Goal: Task Accomplishment & Management: Manage account settings

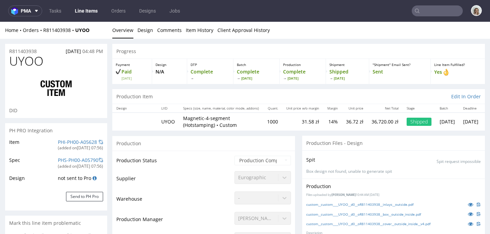
select select "in_progress"
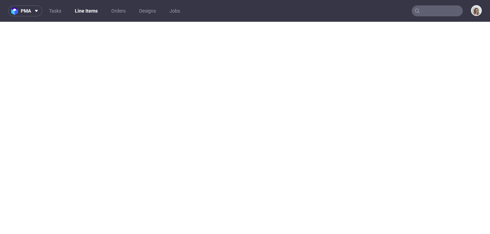
select select "in_progress"
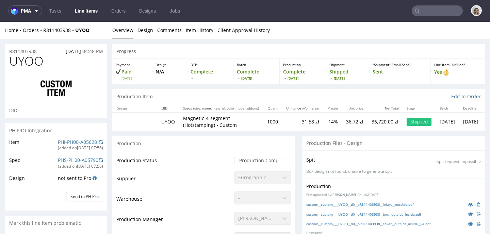
scroll to position [514, 0]
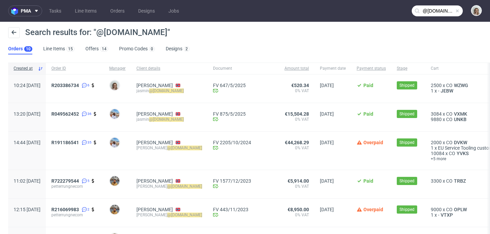
click at [455, 10] on span at bounding box center [457, 10] width 5 height 5
click at [440, 10] on input "text" at bounding box center [437, 10] width 51 height 11
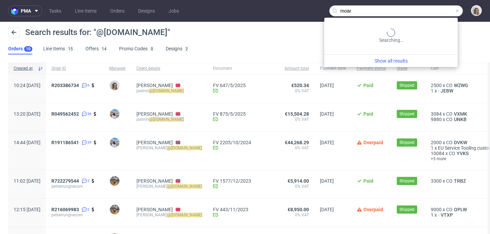
type input "moar"
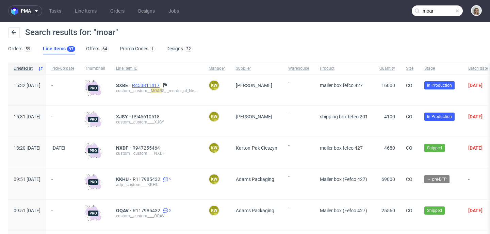
click at [161, 83] on span "R453811417" at bounding box center [146, 85] width 29 height 5
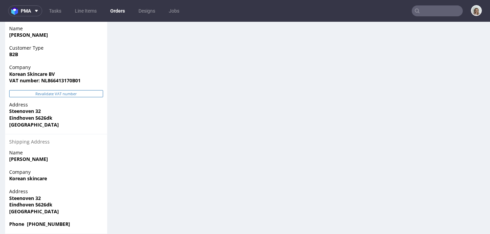
scroll to position [466, 0]
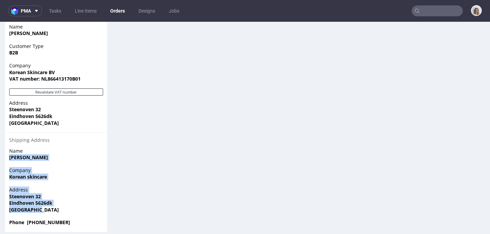
drag, startPoint x: 30, startPoint y: 200, endPoint x: 6, endPoint y: 153, distance: 52.8
click at [6, 153] on section "Billing Address Edit Name Monica Olavarria Customer Type B2B Company Korean Ski…" at bounding box center [56, 121] width 102 height 224
copy section "Monica Olavarria Company Korean skincare Address Steenoven 32 Eindhoven 5626dk …"
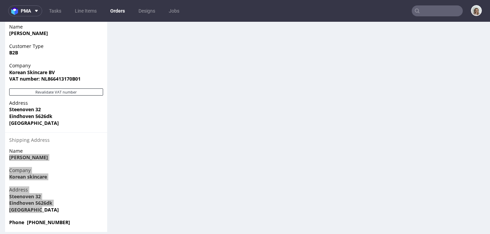
click at [420, 8] on input "text" at bounding box center [437, 10] width 51 height 11
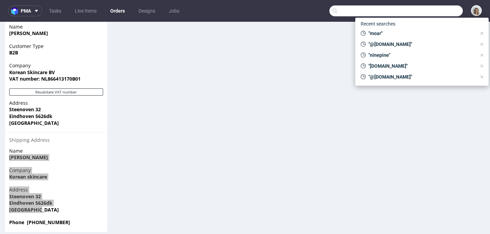
copy section "Monica Olavarria Company Korean skincare Address Steenoven 32 Eindhoven 5626dk …"
paste input "michal.chmiel.kase@gmail.com"
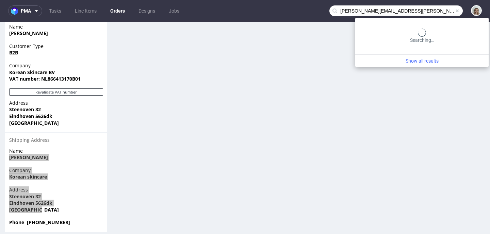
type input "michal.chmiel.kase@gmail.com"
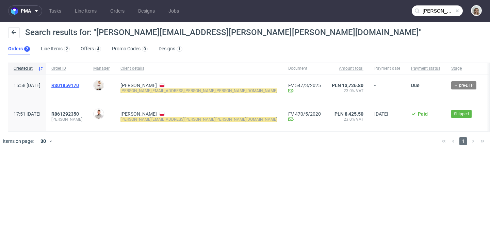
click at [79, 83] on span "R301859170" at bounding box center [65, 85] width 28 height 5
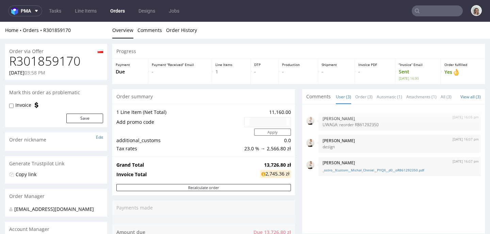
scroll to position [298, 0]
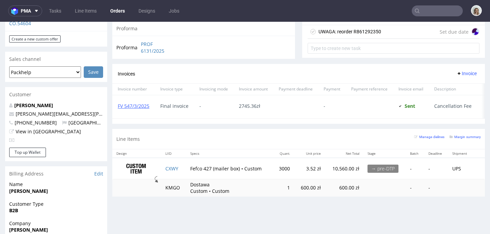
scroll to position [286, 0]
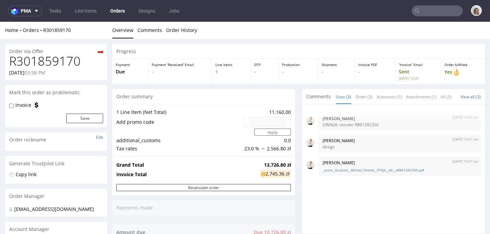
scroll to position [188, 0]
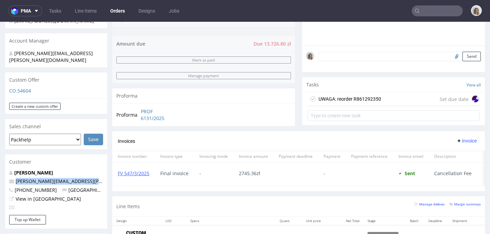
drag, startPoint x: 92, startPoint y: 179, endPoint x: 12, endPoint y: 176, distance: 79.7
click at [12, 176] on div "Michał Chmiel michal.chmiel.kase@gmail.com +48500184816 Poland View in Hubspot" at bounding box center [56, 192] width 102 height 46
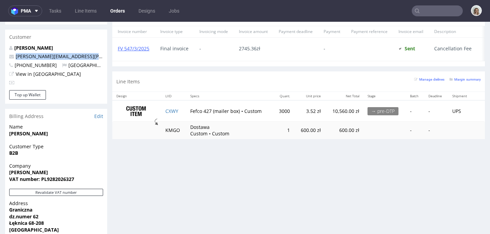
scroll to position [314, 0]
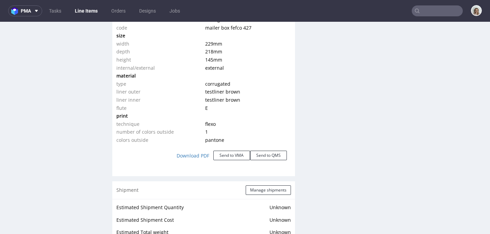
scroll to position [672, 0]
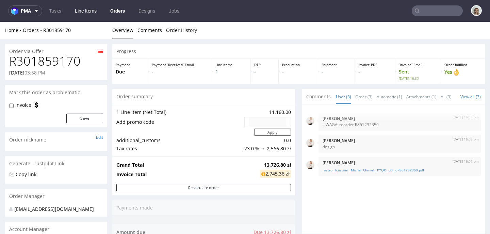
type input "michal.chmiel.kase@gmail.com"
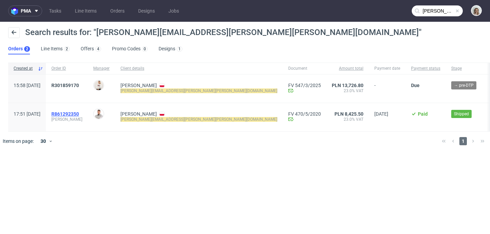
click at [79, 115] on span "R861292350" at bounding box center [65, 113] width 28 height 5
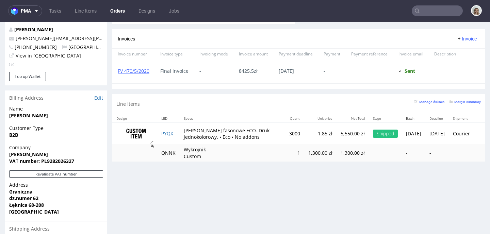
scroll to position [339, 0]
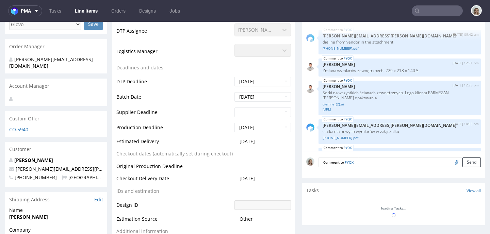
scroll to position [215, 0]
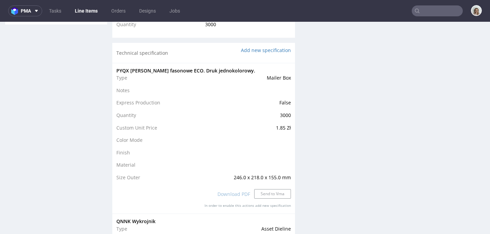
select select "done"
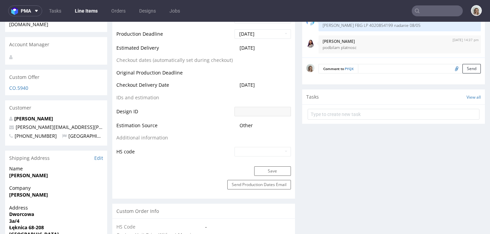
scroll to position [154, 0]
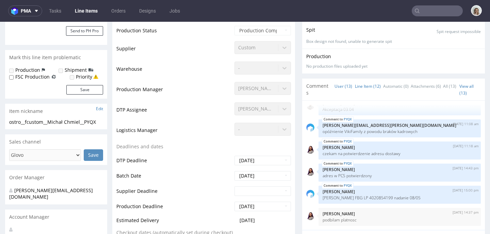
click at [358, 82] on link "Line Item (12)" at bounding box center [368, 86] width 26 height 15
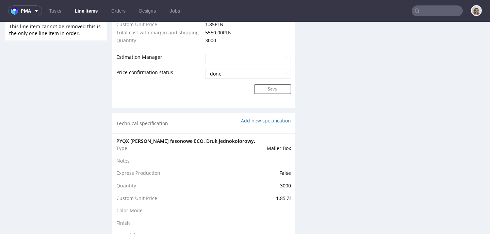
scroll to position [107, 0]
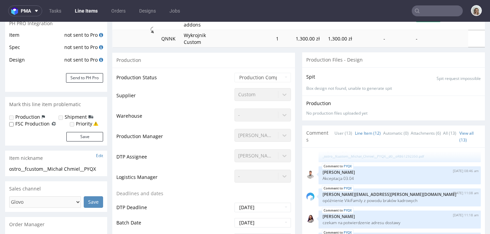
click at [43, 12] on ul "Tasks Line Items Orders Designs Jobs" at bounding box center [114, 10] width 145 height 11
click at [37, 12] on icon at bounding box center [36, 10] width 5 height 5
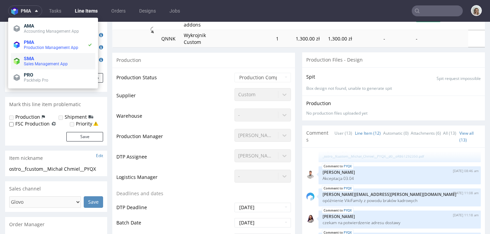
click at [50, 59] on span "SMA" at bounding box center [58, 58] width 69 height 5
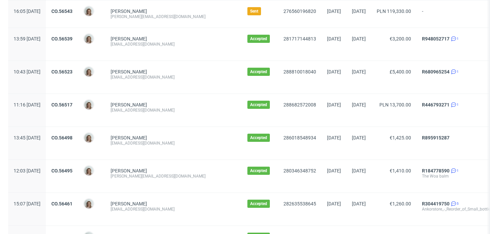
scroll to position [379, 0]
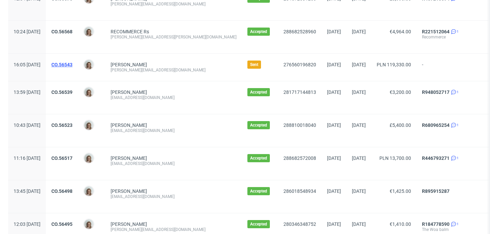
click at [72, 64] on link "CO.56543" at bounding box center [61, 64] width 21 height 5
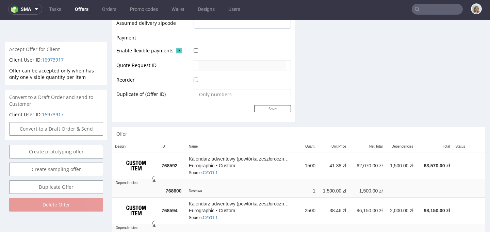
scroll to position [430, 0]
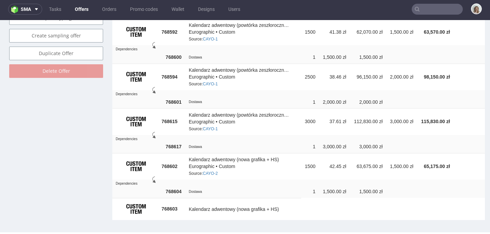
click at [434, 214] on table "Design ID Name Quant. Unit Price Net Total Dependencies Total Status 768592 Kal…" at bounding box center [298, 113] width 373 height 213
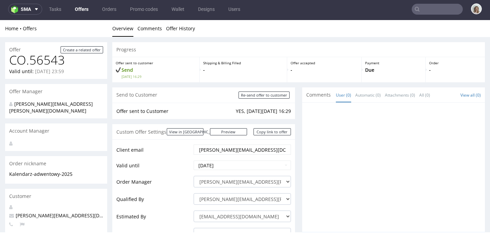
scroll to position [0, 0]
click at [239, 128] on link "Preview" at bounding box center [228, 131] width 37 height 7
drag, startPoint x: 262, startPoint y: 150, endPoint x: 186, endPoint y: 150, distance: 75.9
click at [187, 151] on tr "Client email l.wrzosek@haybcoffee.pl" at bounding box center [203, 152] width 175 height 16
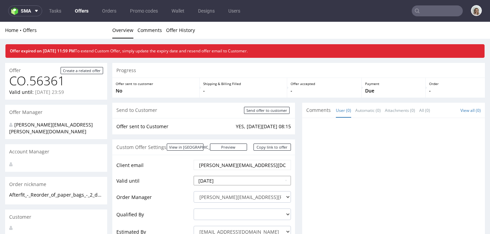
click at [241, 181] on input "2025-08-31" at bounding box center [242, 181] width 97 height 10
click at [213, 179] on input "2025-08-30" at bounding box center [242, 181] width 97 height 10
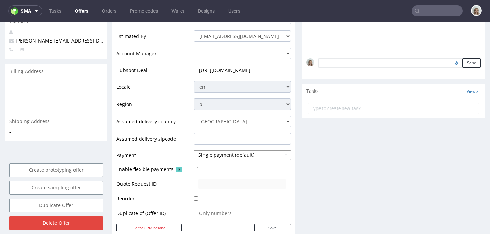
scroll to position [202, 0]
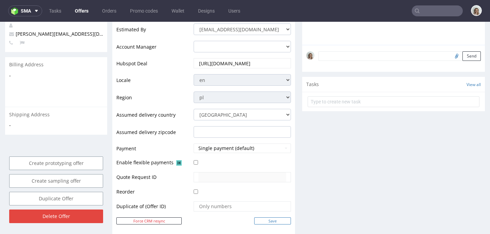
type input "[DATE]"
click at [261, 223] on input "Save" at bounding box center [272, 220] width 37 height 7
type input "In progress..."
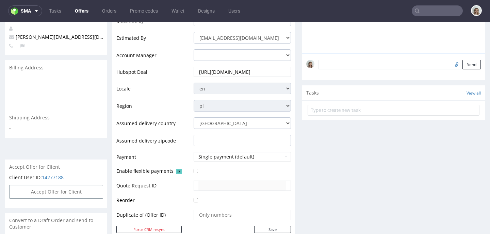
scroll to position [243, 0]
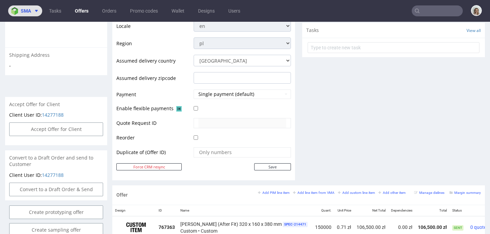
click at [26, 11] on span "sma" at bounding box center [26, 11] width 10 height 5
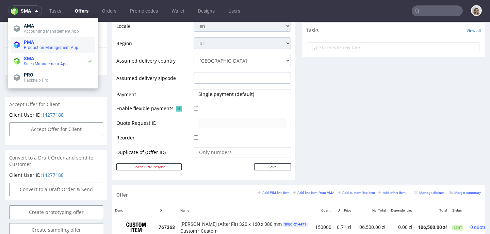
click at [37, 40] on span "PMA" at bounding box center [58, 41] width 69 height 5
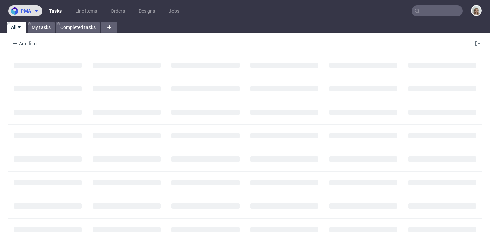
click at [35, 12] on icon at bounding box center [36, 10] width 5 height 5
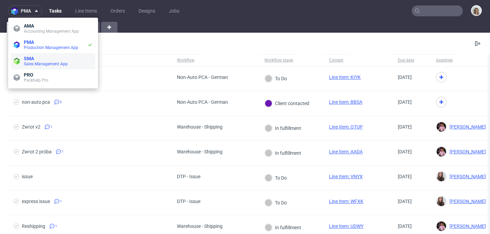
click at [41, 59] on span "SMA" at bounding box center [58, 58] width 69 height 5
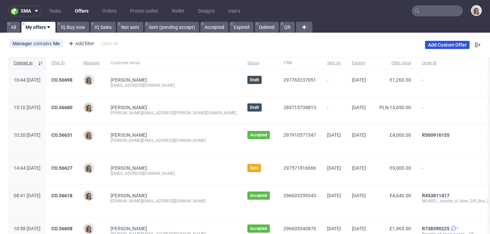
click at [450, 44] on link "Add Custom Offer" at bounding box center [447, 45] width 45 height 8
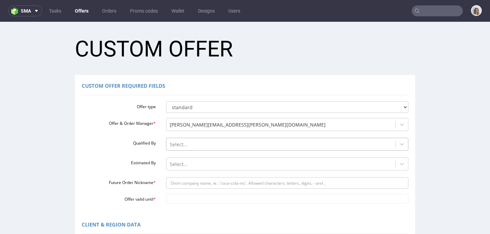
click at [199, 141] on div "Select..." at bounding box center [287, 143] width 243 height 10
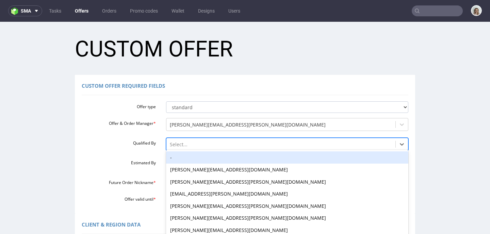
scroll to position [21, 0]
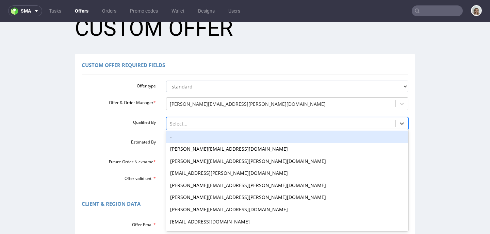
click at [197, 137] on div "-" at bounding box center [287, 137] width 243 height 12
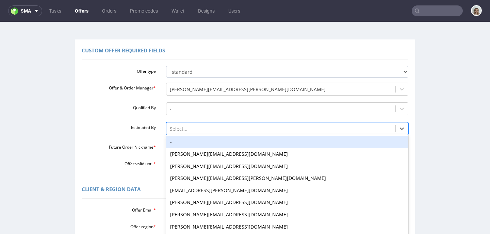
click at [198, 132] on div "-, 1 of 27. 27 results available. Use Up and Down to choose options, press Ente…" at bounding box center [287, 127] width 243 height 10
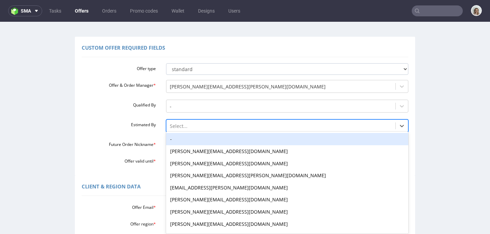
scroll to position [40, 0]
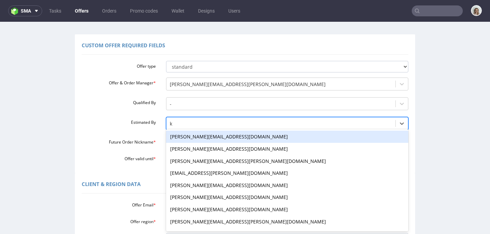
type input "kl"
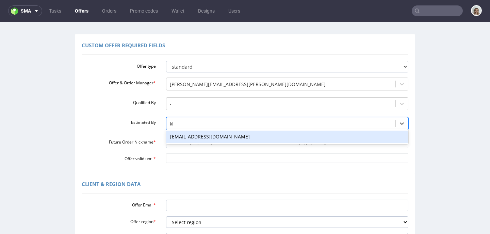
click at [194, 138] on div "[EMAIL_ADDRESS][DOMAIN_NAME]" at bounding box center [287, 137] width 243 height 12
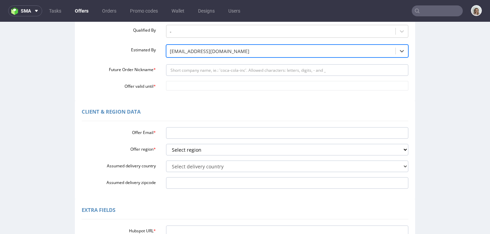
scroll to position [113, 0]
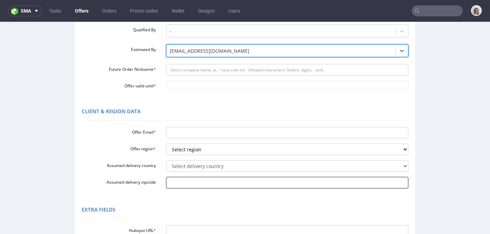
click at [173, 181] on input "Assumed delivery zipcode" at bounding box center [287, 183] width 243 height 12
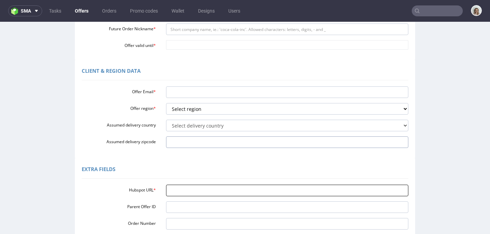
scroll to position [156, 0]
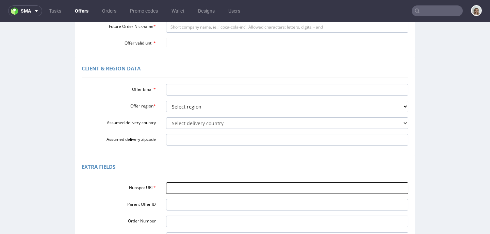
click at [177, 191] on input "Hubspot URL *" at bounding box center [287, 188] width 243 height 12
paste input "[URL][DOMAIN_NAME]"
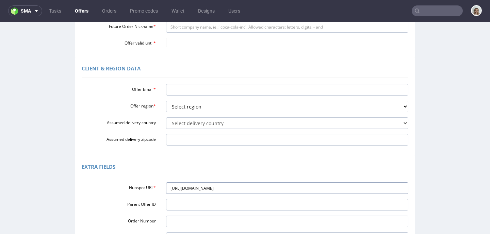
type input "[URL][DOMAIN_NAME]"
click at [176, 90] on input "Offer Email *" at bounding box center [287, 90] width 243 height 12
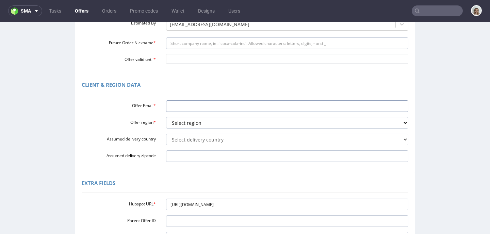
scroll to position [106, 0]
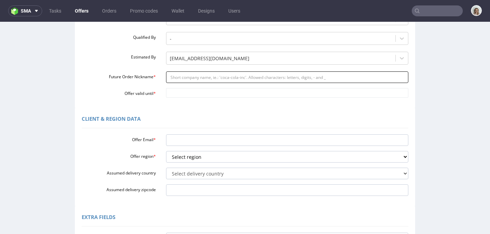
click at [171, 78] on input "Future Order Nickname *" at bounding box center [287, 77] width 243 height 12
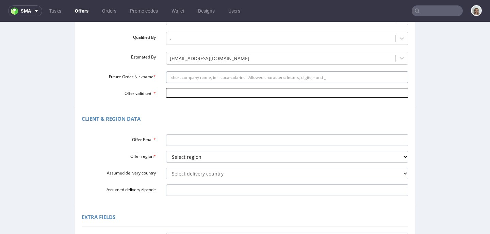
paste input "MOARS_-_New_boxes_Fefco_703_offset_inside_and_outside_30_000_units"
type input "MOARS_-_New_boxes_Fefco_703_offset_inside_and_outside_30_000_units"
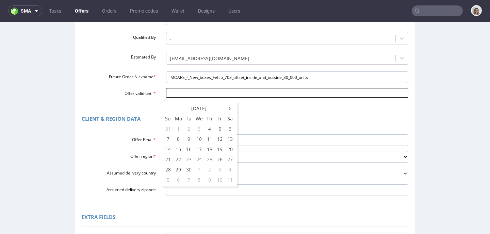
click at [174, 93] on input "Offer valid until *" at bounding box center [287, 93] width 243 height 10
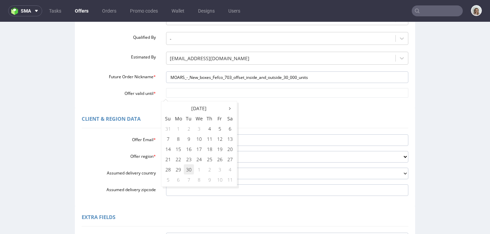
click at [190, 168] on td "30" at bounding box center [189, 169] width 10 height 10
type input "[DATE]"
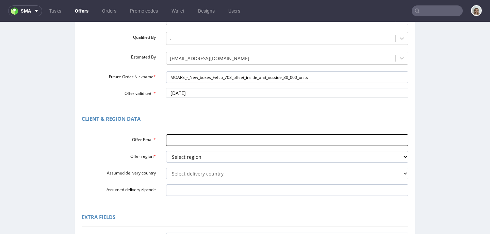
click at [175, 138] on input "Offer Email *" at bounding box center [287, 140] width 243 height 12
paste input "[DOMAIN_NAME][EMAIL_ADDRESS][DOMAIN_NAME]"
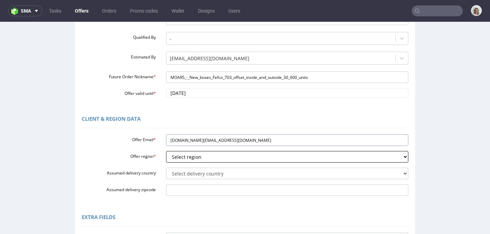
type input "moar.business@gmail.com"
click at [179, 155] on select "Select region eu gb de pl fr it es" at bounding box center [287, 157] width 243 height 12
select select "eu"
click at [166, 151] on select "Select region eu gb de pl fr it es" at bounding box center [287, 157] width 243 height 12
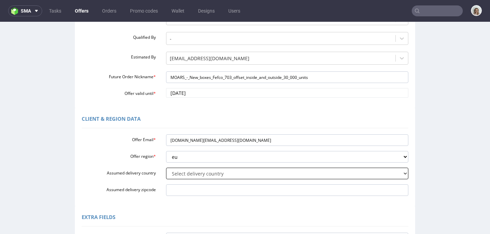
click at [181, 172] on select "Select delivery country Andorra Afghanistan Anguilla Albania Armenia Antarctica…" at bounding box center [287, 174] width 243 height 12
select select "166"
click at [166, 168] on select "Select delivery country Andorra Afghanistan Anguilla Albania Armenia Antarctica…" at bounding box center [287, 174] width 243 height 12
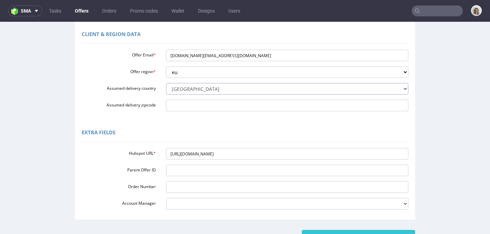
scroll to position [241, 0]
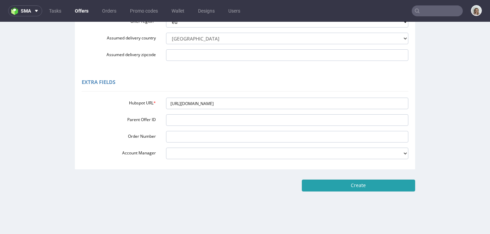
click at [316, 189] on input "Create" at bounding box center [358, 186] width 113 height 12
type input "Please wait..."
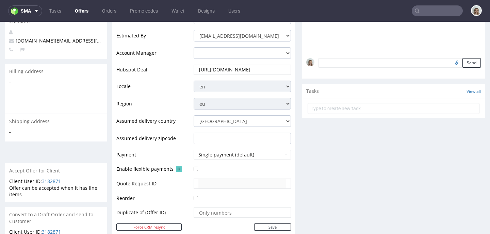
scroll to position [322, 0]
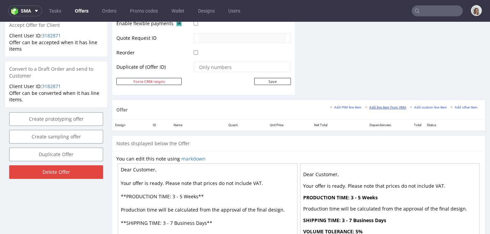
click at [372, 109] on link "Add line item from VMA" at bounding box center [386, 107] width 42 height 5
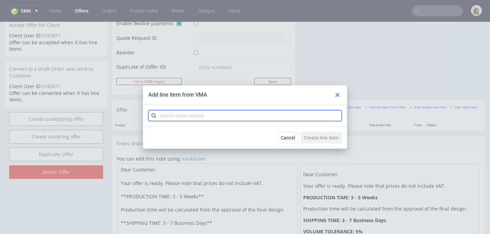
click at [240, 114] on input "text" at bounding box center [244, 115] width 193 height 11
paste input "CBGA"
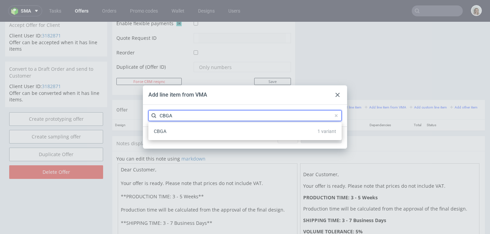
type input "CBGA"
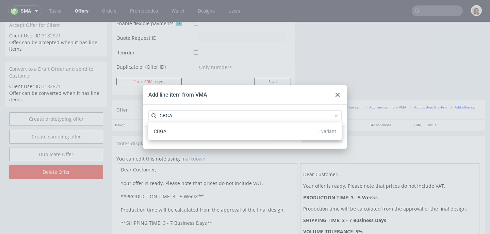
click at [239, 132] on div "CBGA 1 variant" at bounding box center [245, 131] width 188 height 12
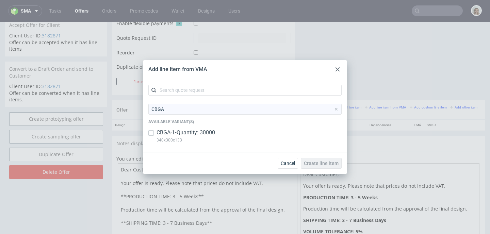
click at [213, 133] on p "CBGA-1 • Quantity: 30000" at bounding box center [185, 132] width 59 height 7
checkbox input "true"
click at [328, 164] on span "Create line item" at bounding box center [321, 163] width 35 height 5
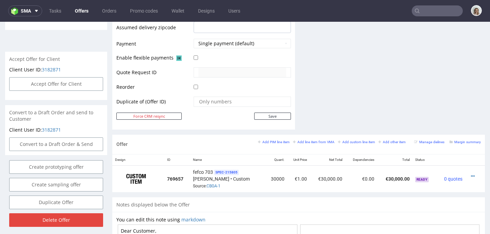
scroll to position [424, 0]
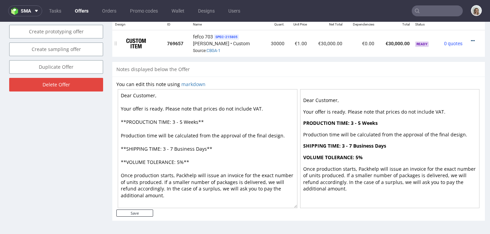
click at [471, 40] on icon at bounding box center [473, 40] width 4 height 5
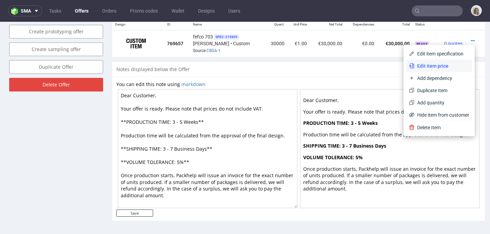
click at [440, 63] on span "Edit item price" at bounding box center [441, 66] width 55 height 7
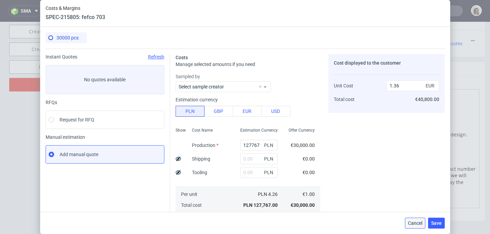
click at [423, 219] on button "Cancel" at bounding box center [415, 223] width 20 height 11
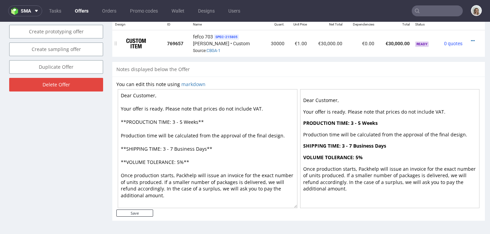
click at [468, 38] on div at bounding box center [473, 40] width 10 height 7
click at [471, 40] on icon at bounding box center [473, 40] width 4 height 5
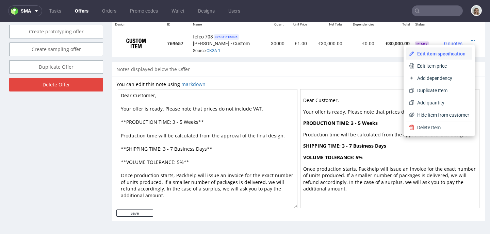
click at [449, 53] on span "Edit item specification" at bounding box center [441, 53] width 55 height 7
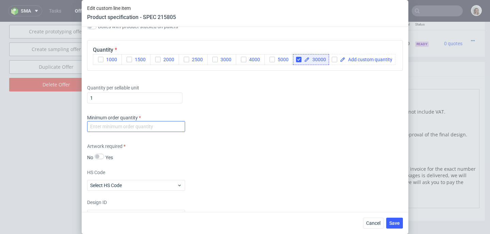
scroll to position [928, 0]
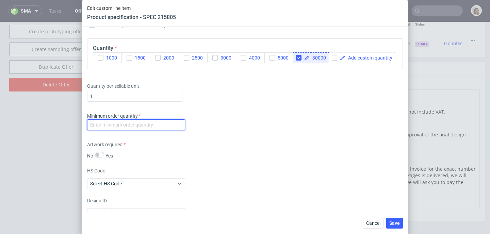
click at [128, 130] on input "number" at bounding box center [136, 124] width 98 height 11
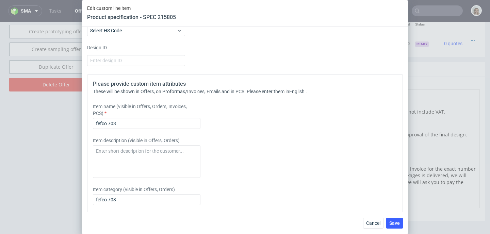
scroll to position [1082, 0]
type input "-2"
click at [128, 128] on input "fefco 703" at bounding box center [147, 122] width 108 height 11
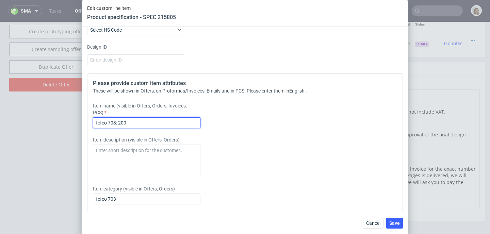
drag, startPoint x: 120, startPoint y: 132, endPoint x: 130, endPoint y: 134, distance: 10.1
click at [130, 128] on input "fefco 703: 200" at bounding box center [147, 122] width 108 height 11
drag, startPoint x: 151, startPoint y: 135, endPoint x: 82, endPoint y: 135, distance: 69.7
click at [82, 135] on div "Supplier Custom Custom supplier Serwach Technical specification Instant price R…" at bounding box center [245, 119] width 327 height 185
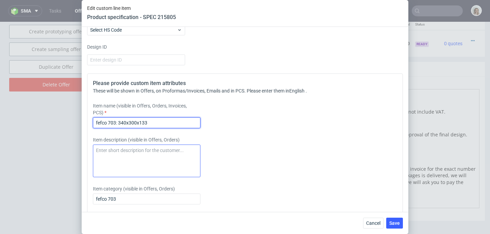
type input "fefco 703: 340x300x133"
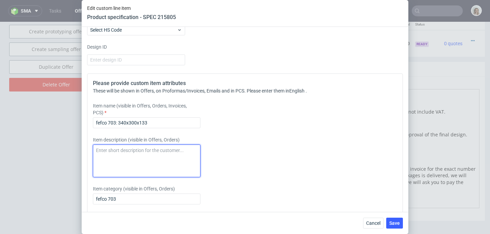
click at [111, 171] on textarea at bounding box center [147, 161] width 108 height 33
paste textarea "fefco 703: 340x300x133"
type textarea "fefco 703: 340x300x133"
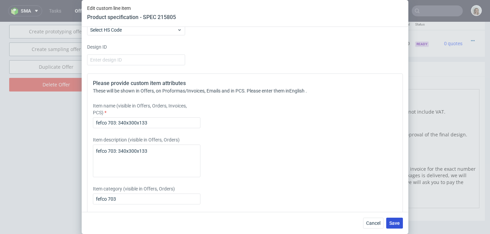
click at [399, 226] on span "Save" at bounding box center [394, 223] width 11 height 5
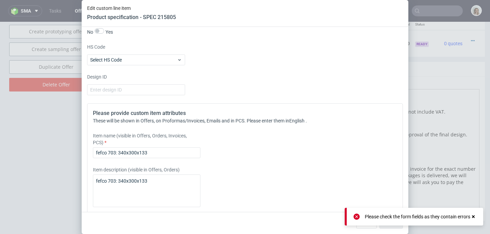
scroll to position [968, 0]
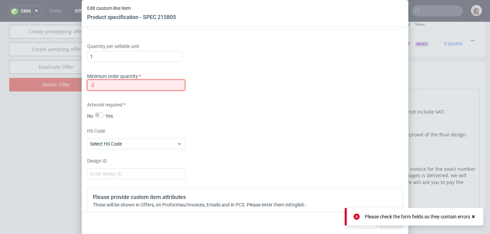
click at [102, 90] on input "-2" at bounding box center [136, 85] width 98 height 11
drag, startPoint x: 96, startPoint y: 97, endPoint x: 84, endPoint y: 98, distance: 11.3
click at [84, 98] on div "Supplier Custom Custom supplier Serwach Technical specification Instant price R…" at bounding box center [245, 119] width 327 height 185
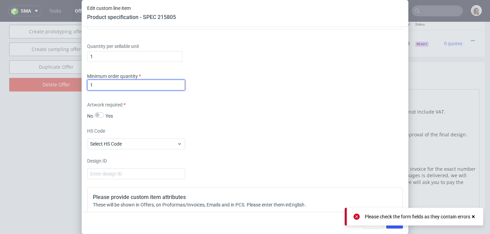
type input "1"
drag, startPoint x: 356, startPoint y: 216, endPoint x: 376, endPoint y: 219, distance: 20.3
click at [356, 216] on icon at bounding box center [356, 217] width 6 height 6
click at [395, 227] on button "Save" at bounding box center [394, 223] width 17 height 11
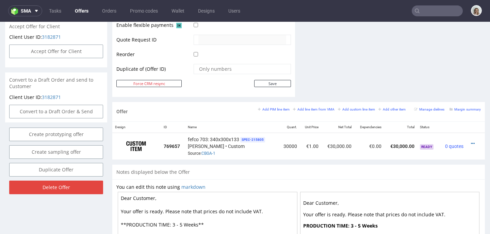
scroll to position [327, 0]
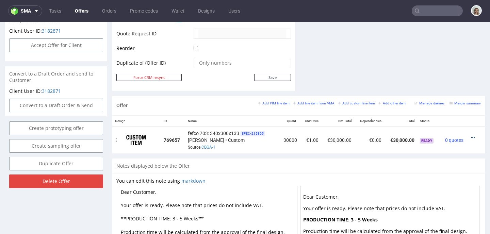
click at [471, 136] on icon at bounding box center [473, 137] width 4 height 5
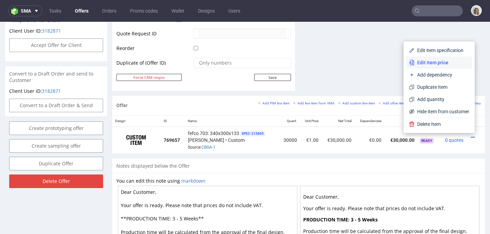
click at [415, 57] on li "Edit item price" at bounding box center [439, 62] width 66 height 12
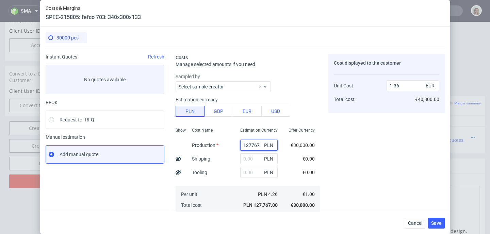
drag, startPoint x: 253, startPoint y: 144, endPoint x: 224, endPoint y: 143, distance: 28.9
click at [224, 143] on div "Show Cost Name Production Shipping Tooling Per unit Total cost Estimation Curre…" at bounding box center [248, 170] width 145 height 90
paste input "62900"
type input "162900"
type input "1.73"
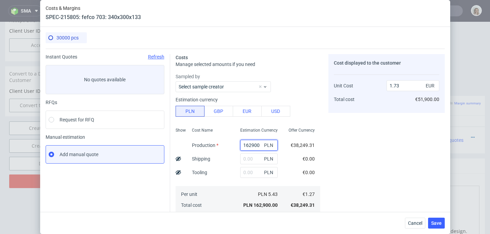
type input "162900"
click at [245, 173] on input "text" at bounding box center [258, 172] width 37 height 11
type input "1800"
type input "1.75"
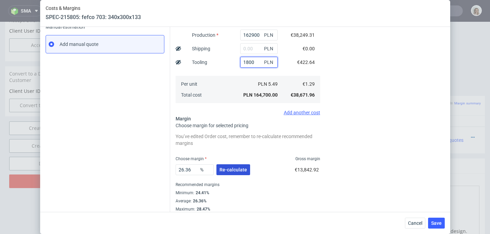
type input "1800"
click at [242, 168] on span "Re-calculate" at bounding box center [233, 169] width 28 height 5
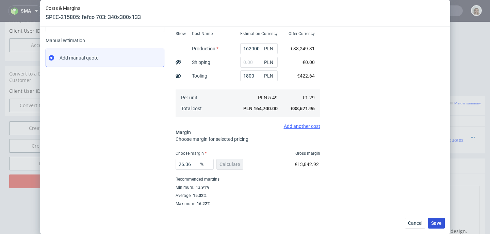
click at [438, 224] on span "Save" at bounding box center [436, 223] width 11 height 5
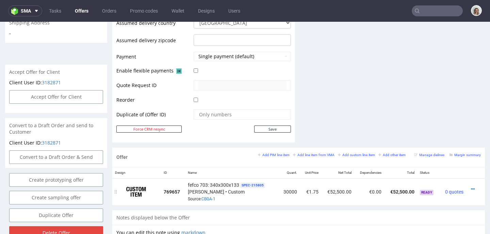
scroll to position [354, 0]
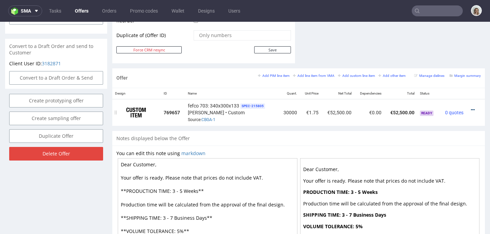
click at [471, 111] on icon at bounding box center [473, 110] width 4 height 5
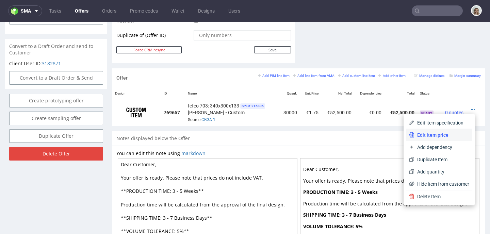
click at [435, 131] on li "Edit item price" at bounding box center [439, 135] width 66 height 12
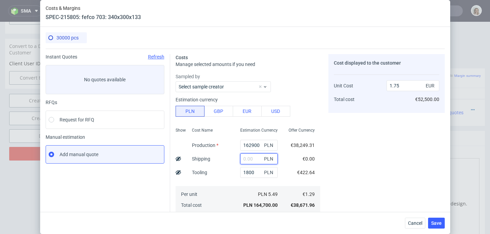
click at [242, 155] on input "text" at bounding box center [258, 158] width 37 height 11
paste input "8288,56"
type input "8288.56"
type input "1.83"
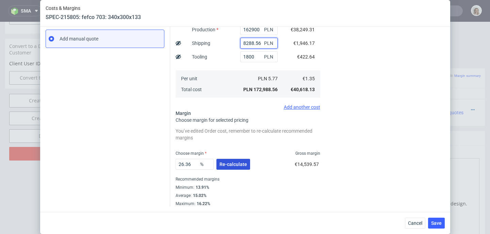
type input "8288.56"
click at [238, 164] on span "Re-calculate" at bounding box center [233, 164] width 28 height 5
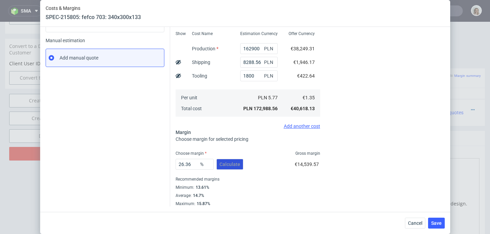
scroll to position [97, 0]
click at [432, 224] on button "Save" at bounding box center [436, 223] width 17 height 11
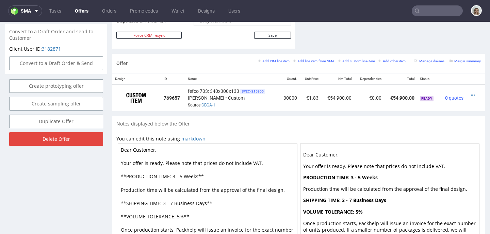
scroll to position [424, 0]
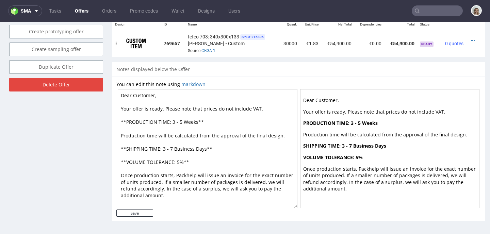
drag, startPoint x: 463, startPoint y: 39, endPoint x: 460, endPoint y: 43, distance: 4.8
click at [471, 39] on icon at bounding box center [473, 40] width 4 height 5
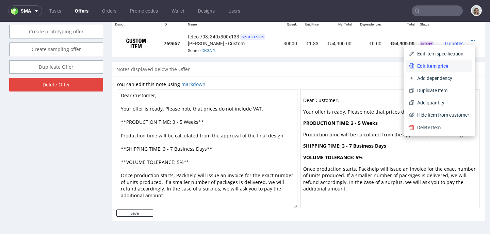
click at [447, 65] on span "Edit item price" at bounding box center [441, 66] width 55 height 7
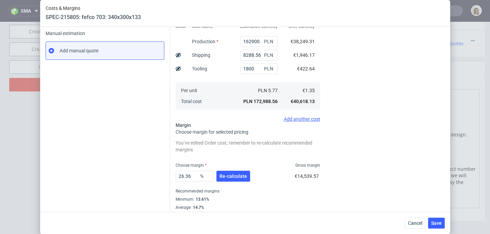
scroll to position [116, 0]
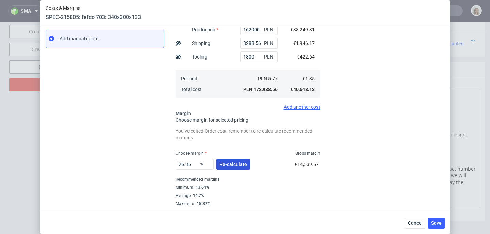
click at [241, 168] on button "Re-calculate" at bounding box center [233, 164] width 34 height 11
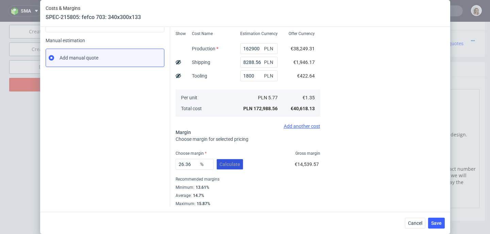
scroll to position [97, 0]
click at [442, 221] on span "Save" at bounding box center [436, 223] width 11 height 5
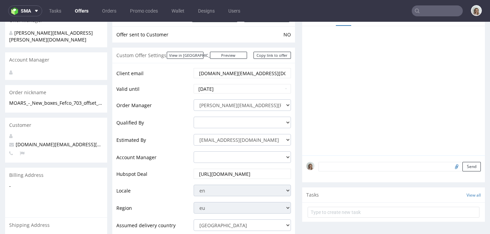
scroll to position [0, 0]
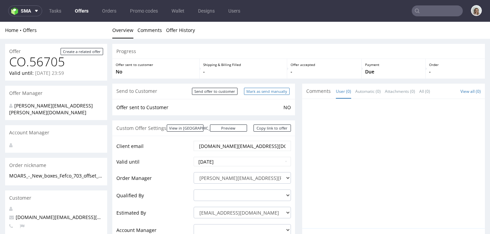
click at [261, 90] on input "Mark as send manually" at bounding box center [267, 91] width 46 height 7
type input "In progress..."
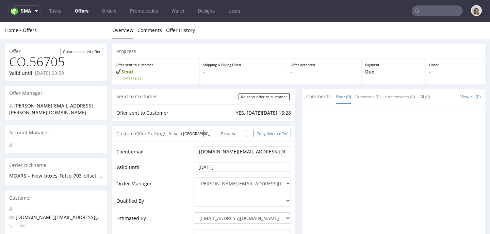
click at [269, 133] on link "Copy link to offer" at bounding box center [271, 133] width 37 height 7
click at [267, 134] on link "Copy link to offer" at bounding box center [271, 133] width 37 height 7
click at [30, 13] on span "sma" at bounding box center [26, 11] width 10 height 5
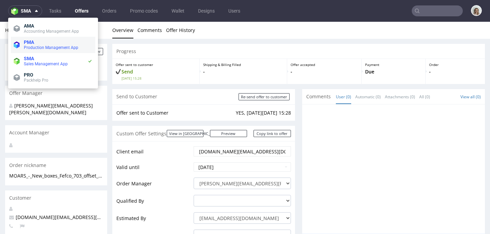
click at [40, 41] on span "PMA" at bounding box center [58, 41] width 69 height 5
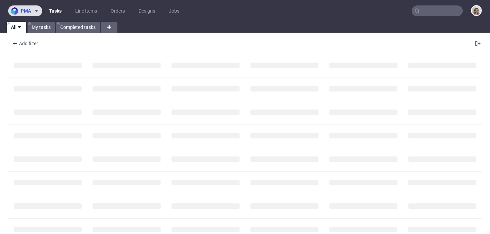
click at [27, 11] on span "pma" at bounding box center [26, 11] width 10 height 5
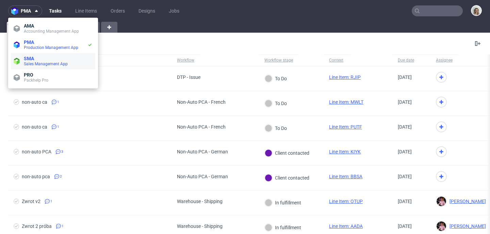
click at [39, 63] on span "Sales Management App" at bounding box center [46, 64] width 44 height 5
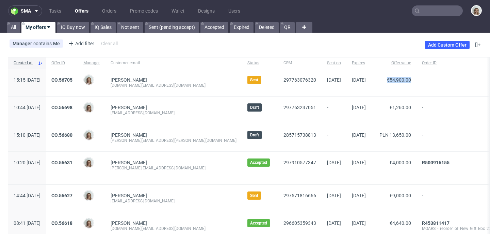
drag, startPoint x: 364, startPoint y: 79, endPoint x: 386, endPoint y: 80, distance: 21.8
click at [392, 79] on span "€54,900.00" at bounding box center [394, 82] width 34 height 11
copy span "€54,900.00"
click at [72, 81] on link "CO.56705" at bounding box center [61, 79] width 21 height 5
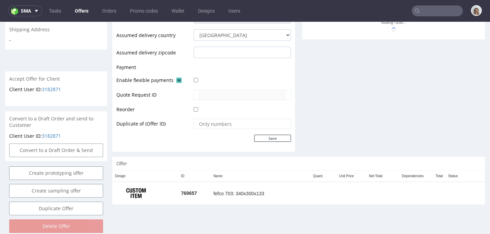
scroll to position [269, 0]
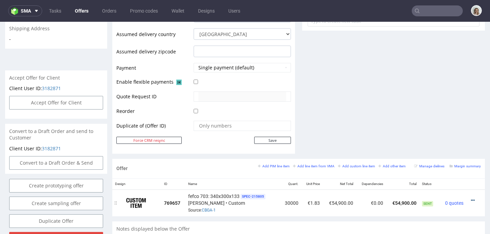
click at [471, 200] on icon at bounding box center [473, 200] width 4 height 5
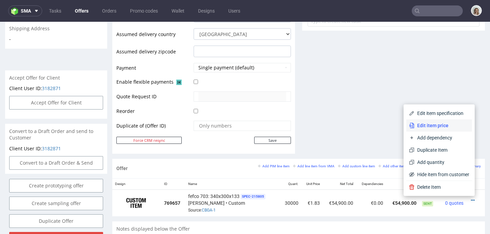
click at [438, 124] on span "Edit item price" at bounding box center [441, 125] width 55 height 7
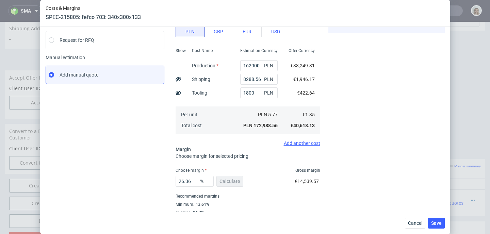
scroll to position [97, 0]
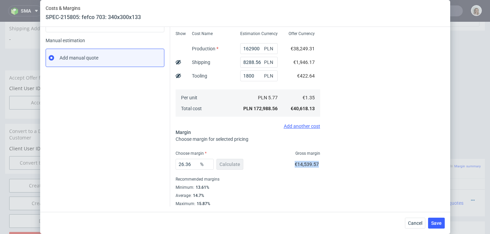
drag, startPoint x: 295, startPoint y: 164, endPoint x: 304, endPoint y: 164, distance: 9.5
click at [310, 164] on div "26.36 % Calculate €14,539.57" at bounding box center [248, 165] width 145 height 19
copy span "€14,539.57"
click at [411, 222] on span "Cancel" at bounding box center [415, 223] width 14 height 5
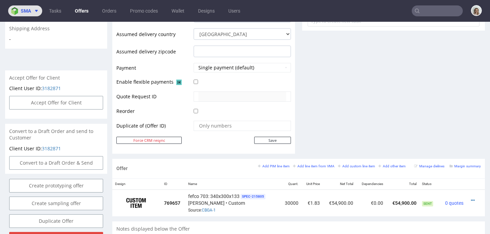
click at [27, 12] on span "sma" at bounding box center [26, 11] width 10 height 5
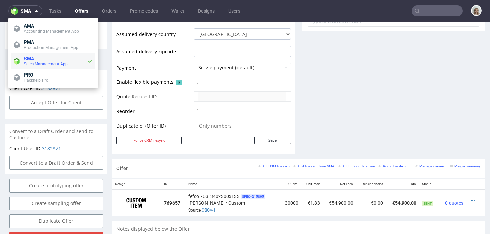
click at [43, 61] on span "Sales Management App" at bounding box center [56, 63] width 64 height 5
click at [30, 24] on span "AMA" at bounding box center [29, 25] width 10 height 5
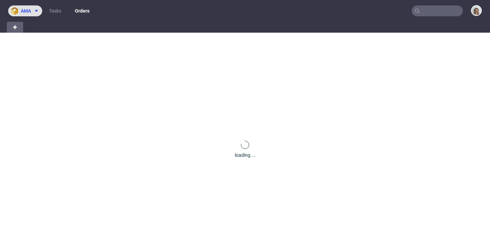
click at [26, 11] on span "ama" at bounding box center [26, 11] width 10 height 5
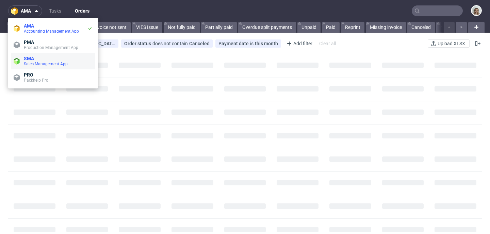
click at [37, 65] on span "Sales Management App" at bounding box center [46, 64] width 44 height 5
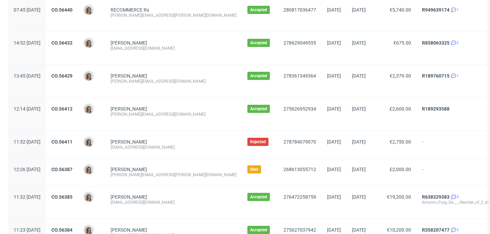
scroll to position [803, 0]
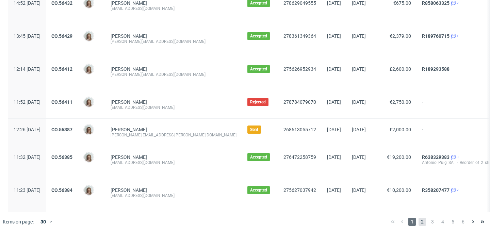
click at [418, 222] on span "2" at bounding box center [421, 222] width 7 height 8
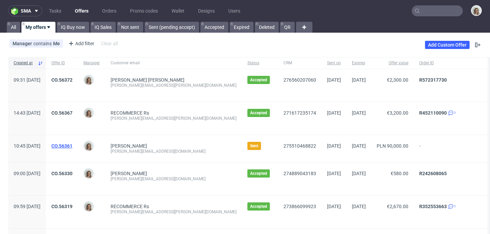
click at [72, 146] on link "CO.56361" at bounding box center [61, 145] width 21 height 5
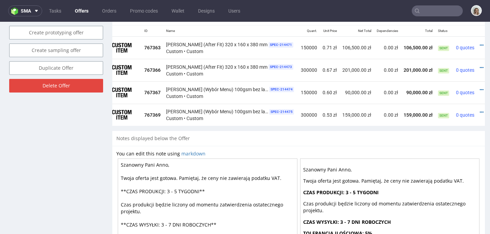
scroll to position [0, 33]
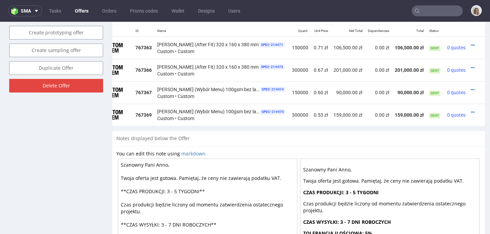
drag, startPoint x: 439, startPoint y: 127, endPoint x: 484, endPoint y: 147, distance: 49.8
click at [471, 87] on icon at bounding box center [473, 89] width 4 height 5
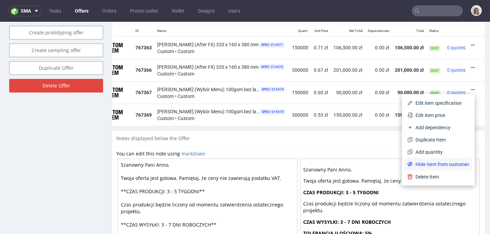
click at [431, 166] on span "Hide item from customer" at bounding box center [441, 164] width 56 height 7
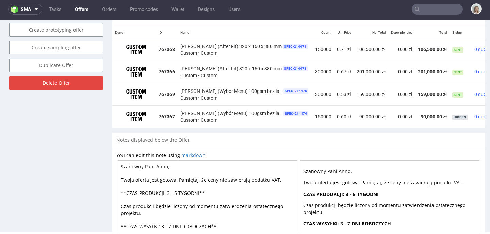
scroll to position [457, 0]
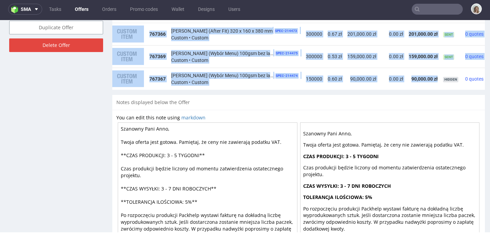
drag, startPoint x: 418, startPoint y: 89, endPoint x: 472, endPoint y: 90, distance: 54.1
click at [472, 90] on div "Design ID Name Quant. Unit Price Net Total Dependencies Total Status 767363 Tor…" at bounding box center [298, 39] width 373 height 101
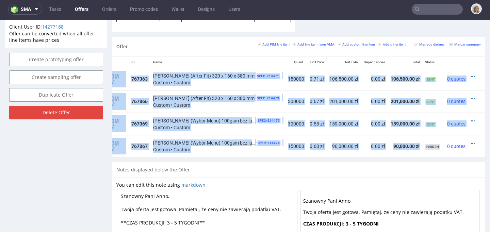
scroll to position [350, 0]
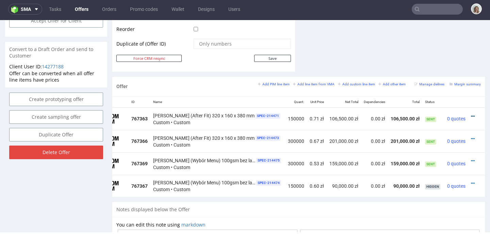
click at [471, 116] on icon at bounding box center [473, 116] width 4 height 5
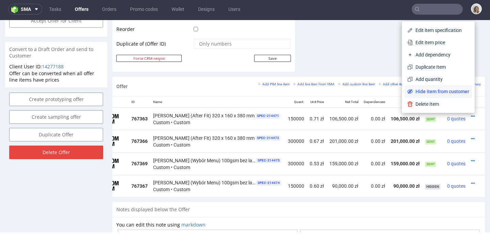
click at [429, 92] on span "Hide item from customer" at bounding box center [441, 91] width 56 height 7
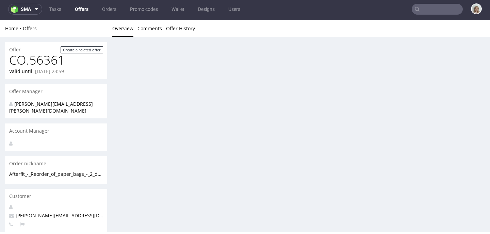
scroll to position [0, 0]
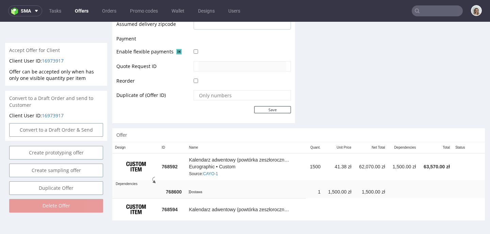
scroll to position [2, 0]
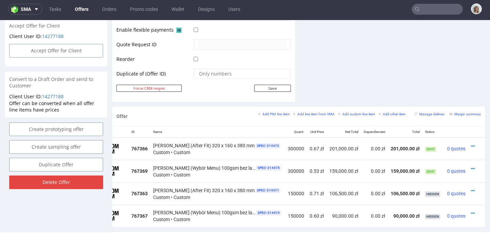
scroll to position [0, 37]
click at [471, 191] on icon at bounding box center [473, 190] width 4 height 5
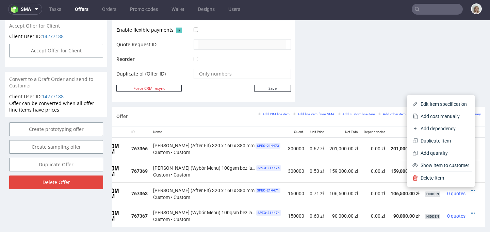
click at [471, 168] on td at bounding box center [476, 171] width 17 height 22
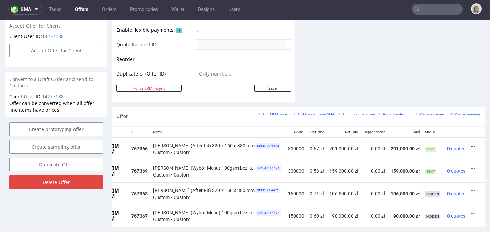
click at [471, 145] on icon at bounding box center [473, 146] width 4 height 5
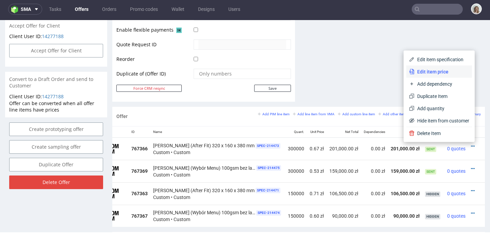
click at [435, 70] on span "Edit item price" at bounding box center [441, 71] width 55 height 7
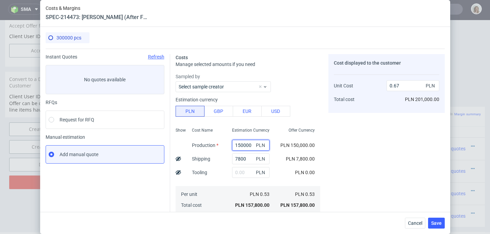
drag, startPoint x: 246, startPoint y: 144, endPoint x: 219, endPoint y: 143, distance: 27.2
click at [219, 143] on div "Show Cost Name Production Shipping Tooling Per unit Total cost Estimation Curre…" at bounding box center [248, 170] width 145 height 90
paste input "38 636"
type input "138 636"
type input "0.04"
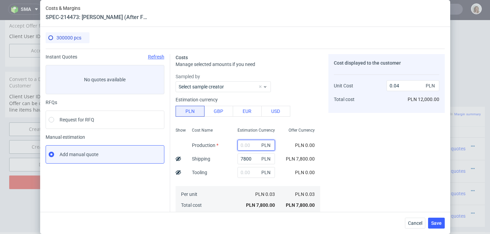
paste input "138 636"
click at [243, 144] on input "138 636" at bounding box center [255, 145] width 37 height 11
type input "138636"
type input "0.62"
type input "138636"
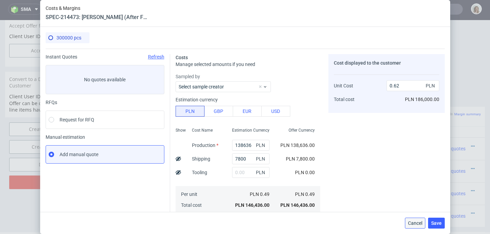
click at [422, 221] on span "Cancel" at bounding box center [415, 223] width 14 height 5
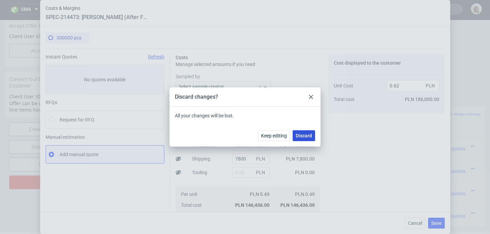
click at [303, 135] on span "Discard" at bounding box center [304, 135] width 16 height 5
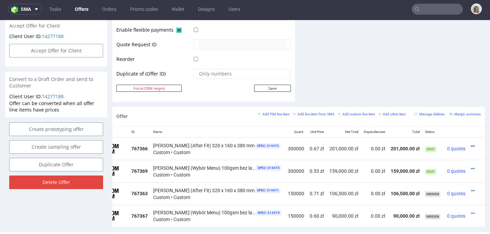
click at [471, 145] on icon at bounding box center [473, 146] width 4 height 5
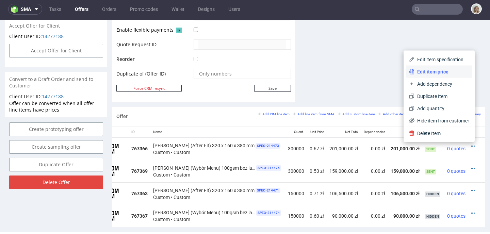
click at [426, 73] on span "Edit item price" at bounding box center [441, 71] width 55 height 7
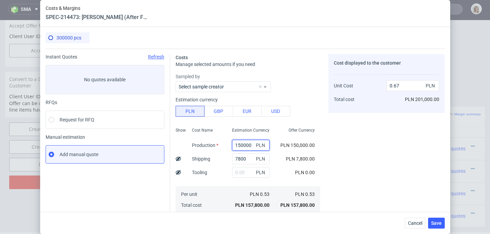
drag, startPoint x: 246, startPoint y: 144, endPoint x: 228, endPoint y: 143, distance: 17.7
click at [232, 143] on input "150000" at bounding box center [250, 145] width 37 height 11
paste input "38 636"
type input "138 636"
type input "0.04"
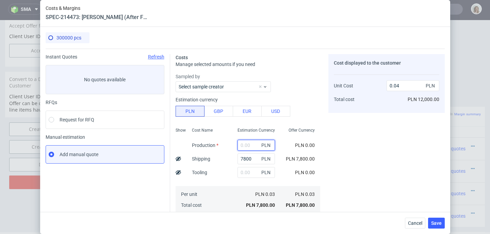
paste input "138 636"
type input "138636"
type input "0.62"
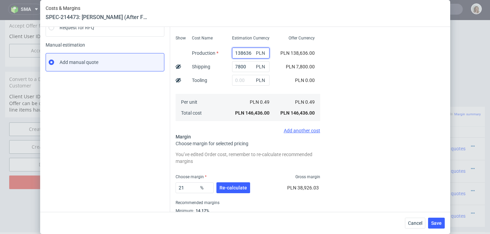
scroll to position [121, 0]
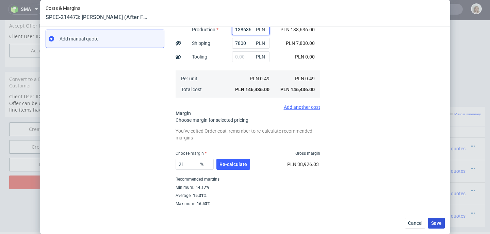
type input "138636"
click at [440, 220] on button "Save" at bounding box center [436, 223] width 17 height 11
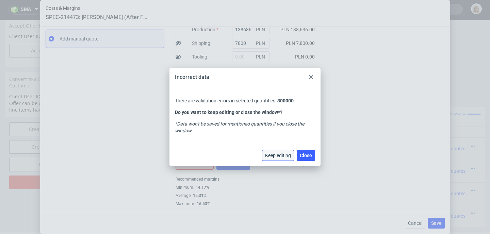
click at [283, 155] on span "Keep editing" at bounding box center [278, 155] width 26 height 5
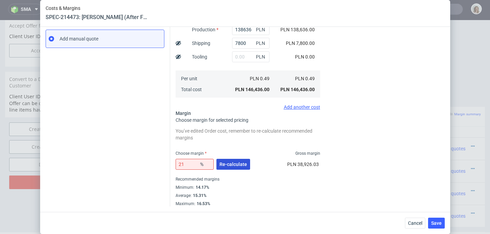
click at [221, 162] on button "Re-calculate" at bounding box center [233, 164] width 34 height 11
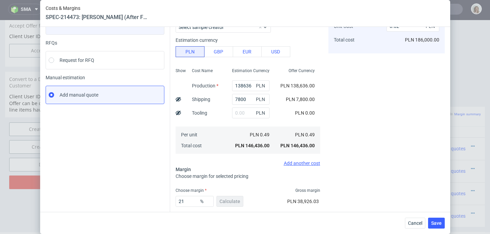
scroll to position [96, 0]
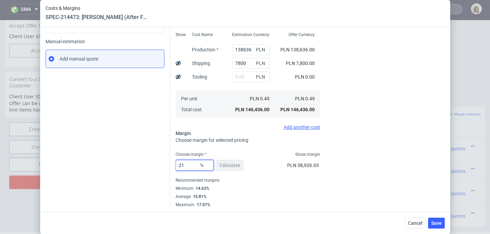
drag, startPoint x: 189, startPoint y: 165, endPoint x: 172, endPoint y: 164, distance: 17.0
click at [172, 165] on div "Costs Manage selected amounts if you need Sampled by Select sample creator Esti…" at bounding box center [307, 80] width 275 height 254
type input "1"
type input "0.5"
type input "15"
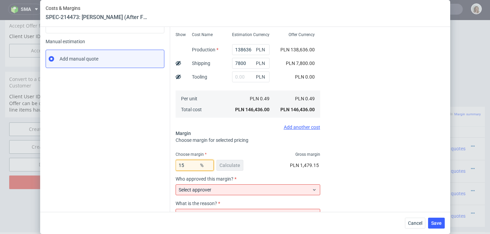
type input "0.58"
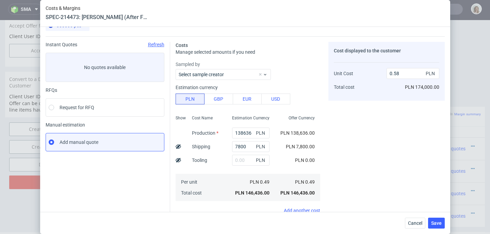
scroll to position [102, 0]
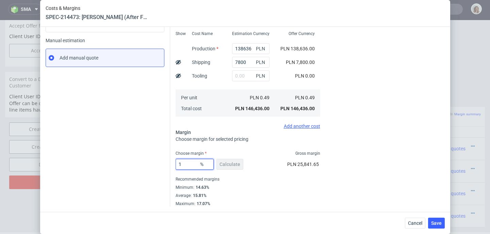
type input "10"
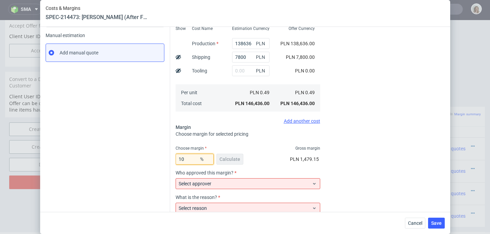
type input "0.55"
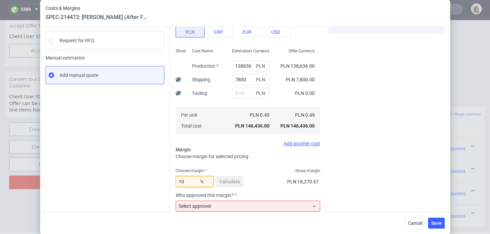
scroll to position [137, 0]
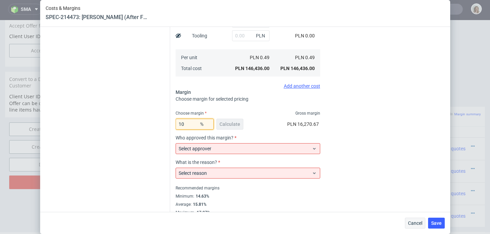
type input "10"
click at [419, 225] on span "Cancel" at bounding box center [415, 223] width 14 height 5
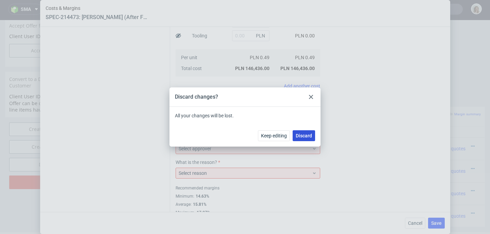
click at [299, 132] on button "Discard" at bounding box center [304, 135] width 22 height 11
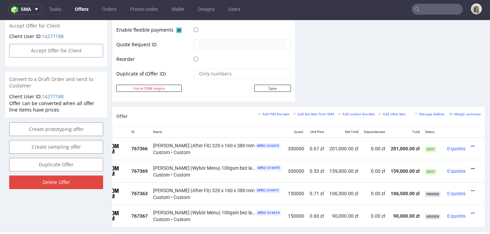
click at [471, 167] on icon at bounding box center [473, 168] width 4 height 5
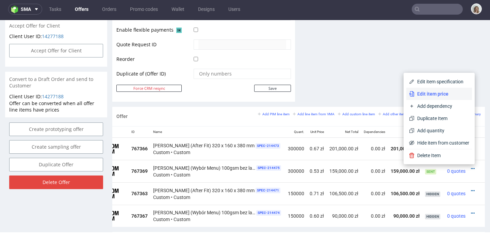
click at [427, 92] on span "Edit item price" at bounding box center [441, 93] width 55 height 7
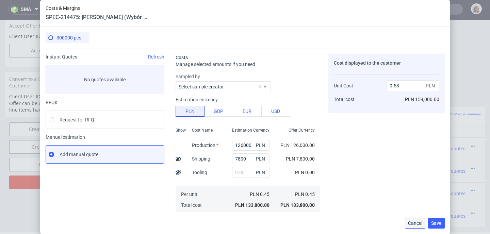
click at [416, 225] on span "Cancel" at bounding box center [415, 223] width 14 height 5
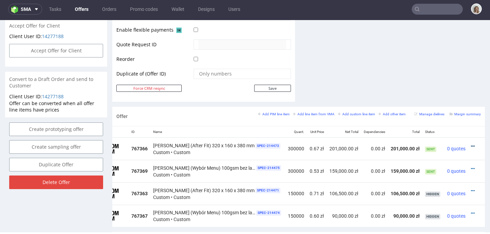
click at [471, 145] on icon at bounding box center [473, 146] width 4 height 5
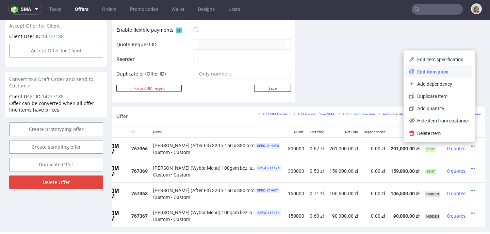
click at [426, 71] on span "Edit item price" at bounding box center [441, 71] width 55 height 7
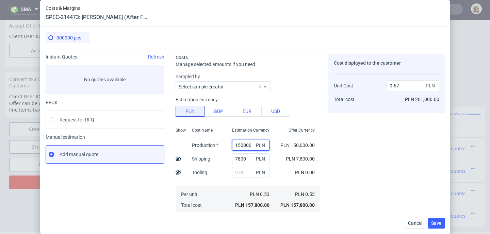
drag, startPoint x: 246, startPoint y: 144, endPoint x: 219, endPoint y: 144, distance: 26.9
click at [219, 144] on div "Show Cost Name Production Shipping Tooling Per unit Total cost Estimation Curre…" at bounding box center [248, 170] width 145 height 90
paste input "38 636"
type input "138 636"
type input "0.04"
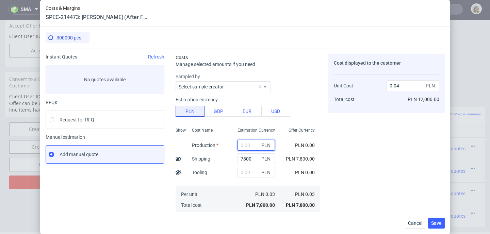
paste input "138 636"
click at [244, 143] on input "138 636" at bounding box center [255, 145] width 37 height 11
type input "138636"
type input "0.62"
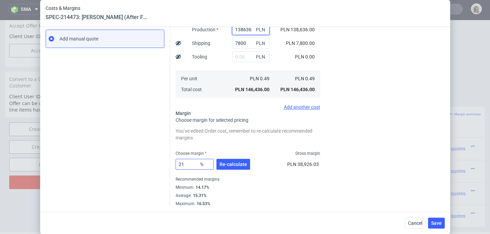
type input "138636"
drag, startPoint x: 187, startPoint y: 161, endPoint x: 171, endPoint y: 160, distance: 15.7
click at [171, 160] on div "Costs Manage selected amounts if you need Sampled by Select sample creator Esti…" at bounding box center [307, 70] width 275 height 274
click at [289, 183] on div "Minimum : 14.17%" at bounding box center [248, 187] width 145 height 8
drag, startPoint x: 185, startPoint y: 159, endPoint x: 164, endPoint y: 158, distance: 20.4
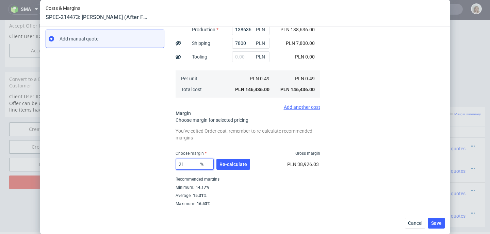
click at [164, 158] on div "Instant Quotes Refresh No quotes available RFQs Request for RFQ Manual estimati…" at bounding box center [245, 70] width 399 height 274
type input "15"
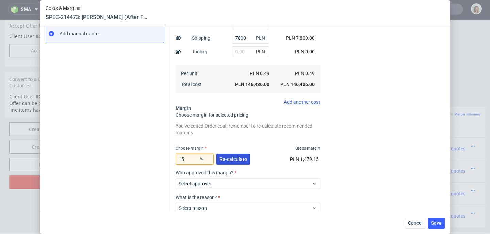
type input "0.58"
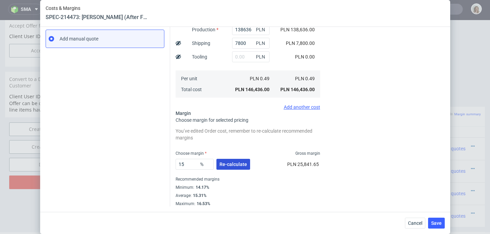
click at [230, 159] on button "Re-calculate" at bounding box center [233, 164] width 34 height 11
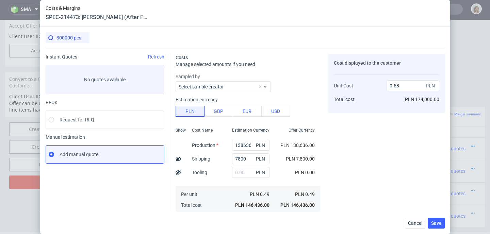
scroll to position [102, 0]
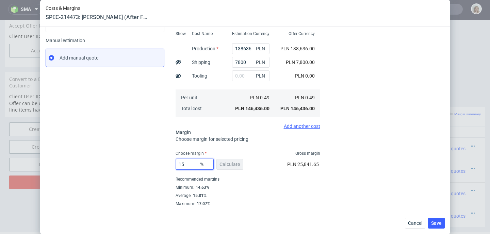
click at [190, 159] on input "15" at bounding box center [195, 164] width 38 height 11
type input "10"
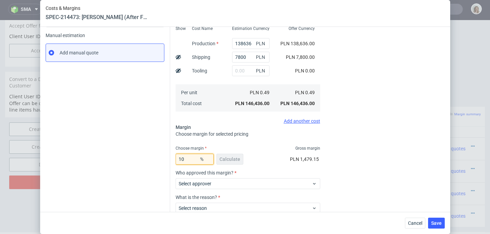
type input "0.55"
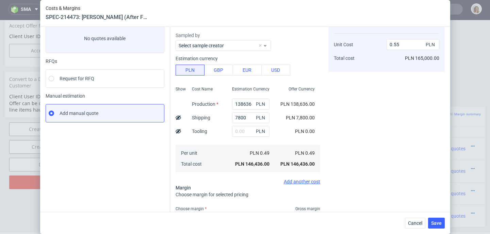
scroll to position [151, 0]
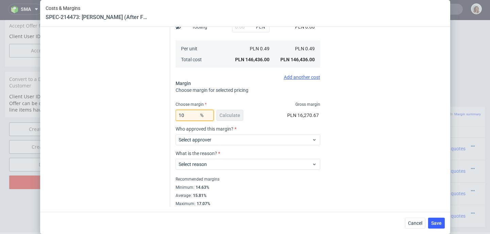
type input "1"
type input "0"
type input "0.49"
type input "5"
type input "0.52"
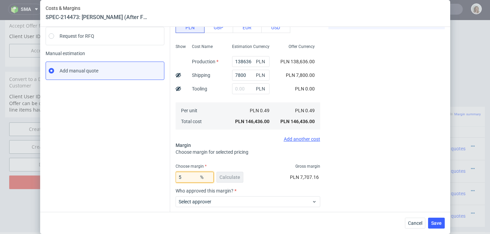
scroll to position [147, 0]
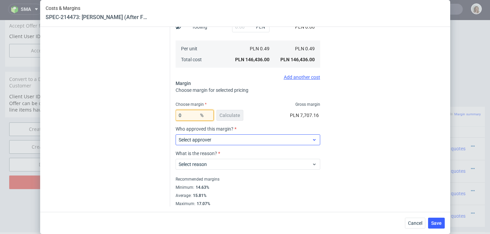
type input "01"
type input "0.49"
type input "1"
type input "0.5"
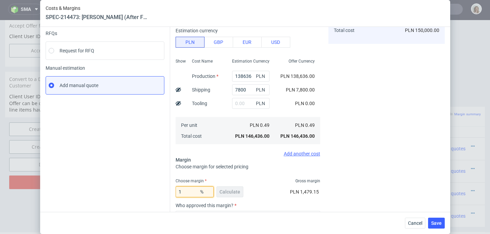
scroll to position [151, 0]
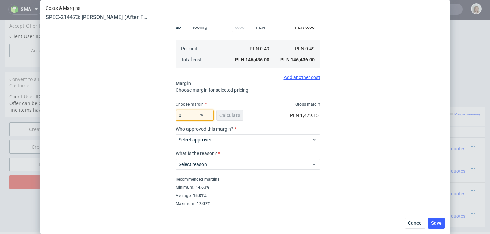
type input "00"
type input "0.49"
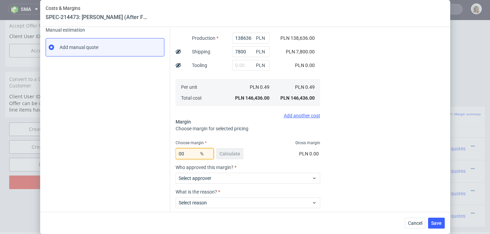
scroll to position [22, 0]
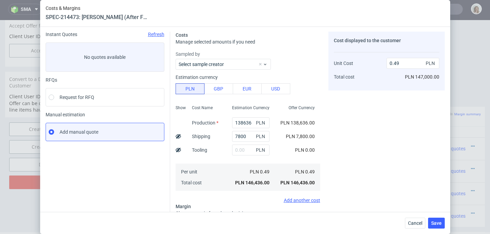
type input "00"
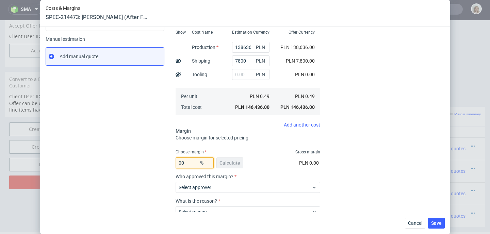
scroll to position [151, 0]
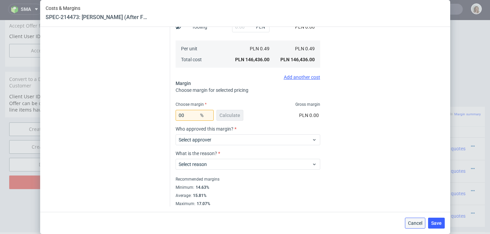
click at [415, 227] on button "Cancel" at bounding box center [415, 223] width 20 height 11
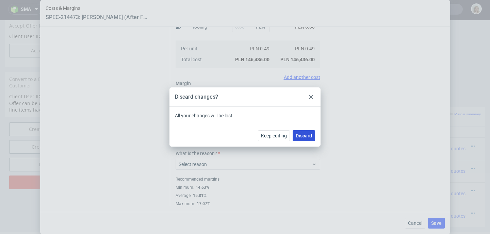
click at [302, 134] on span "Discard" at bounding box center [304, 135] width 16 height 5
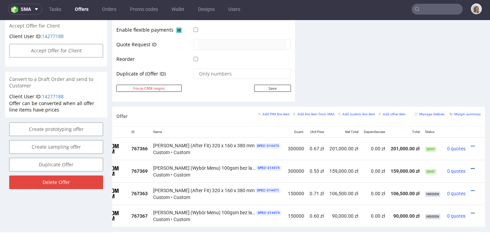
click at [471, 169] on icon at bounding box center [473, 168] width 4 height 5
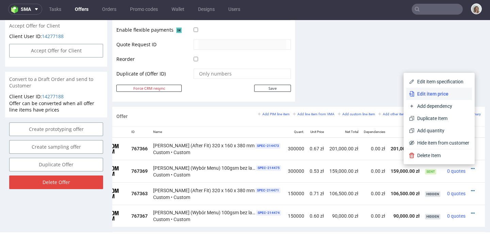
click at [419, 93] on span "Edit item price" at bounding box center [441, 93] width 55 height 7
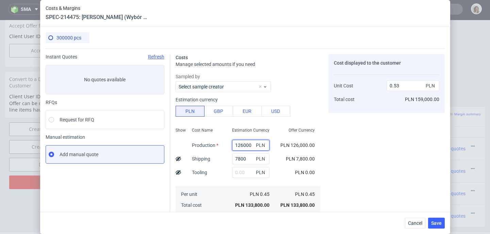
drag, startPoint x: 236, startPoint y: 143, endPoint x: 225, endPoint y: 143, distance: 11.2
click at [227, 143] on div "126000 PLN" at bounding box center [251, 145] width 48 height 14
paste input "08 3"
type input "108 300"
type input "0.03"
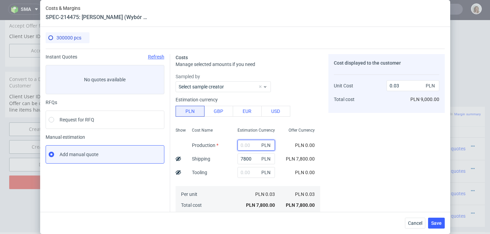
paste input "108 300"
click at [243, 144] on input "108 300" at bounding box center [255, 145] width 37 height 11
type input "108300"
type input "0.46"
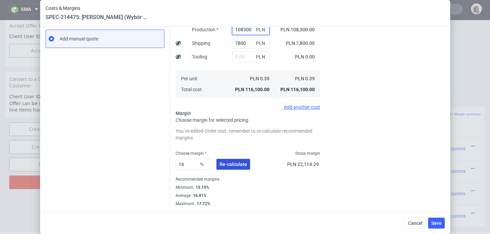
type input "108300"
click at [240, 162] on span "Re-calculate" at bounding box center [233, 164] width 28 height 5
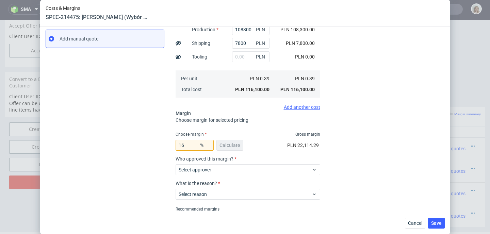
click at [199, 144] on span "%" at bounding box center [206, 146] width 14 height 10
click at [194, 145] on input "16" at bounding box center [195, 145] width 38 height 11
type input "1"
type input "0.39"
type input "15"
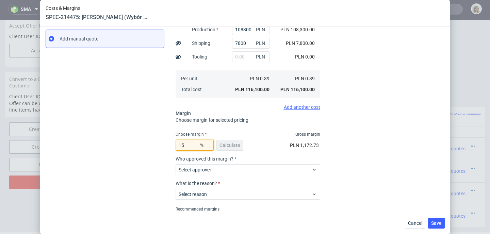
type input "0.46"
type input "15"
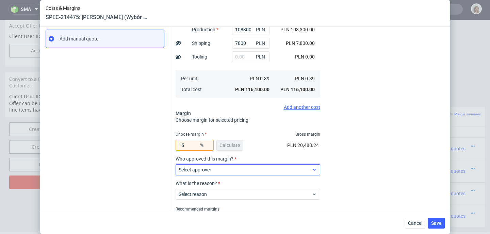
click at [249, 165] on div "Select approver" at bounding box center [248, 169] width 145 height 11
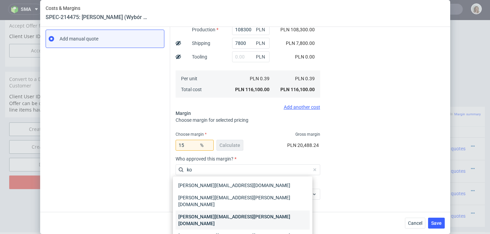
type input "ko"
click at [226, 211] on div "[PERSON_NAME][EMAIL_ADDRESS][PERSON_NAME][DOMAIN_NAME]" at bounding box center [243, 220] width 134 height 19
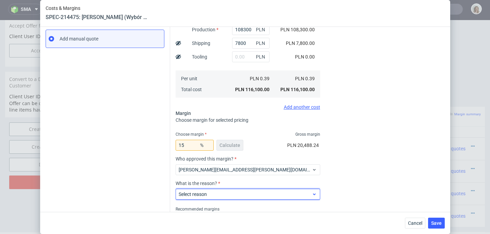
click at [226, 194] on span "Select reason" at bounding box center [245, 194] width 133 height 7
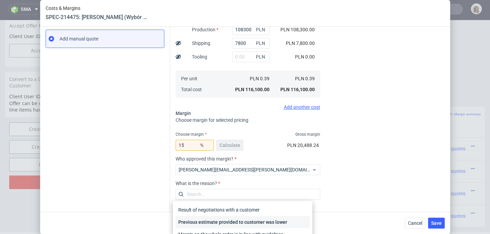
click at [235, 218] on div "Previous estimate provided to customer was lower" at bounding box center [243, 222] width 134 height 12
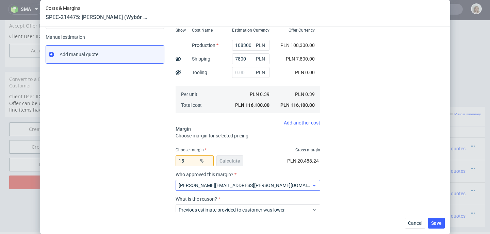
scroll to position [129, 0]
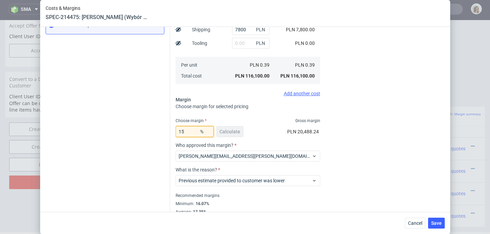
click at [183, 132] on input "15" at bounding box center [195, 131] width 38 height 11
type input "10"
type input "0.43"
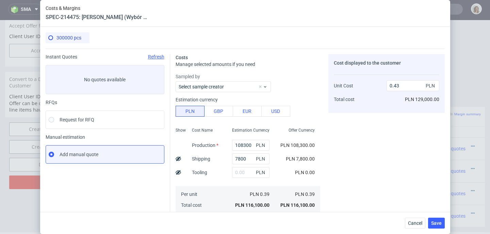
scroll to position [151, 0]
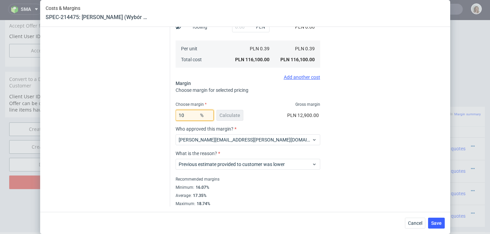
type input "1"
type input "0"
type input "0.39"
type input "8"
type input "0.42"
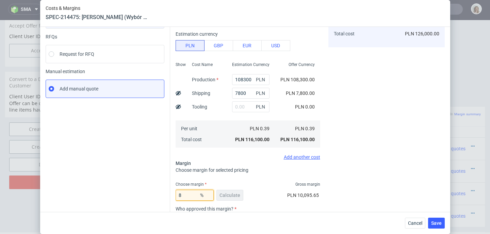
scroll to position [19, 0]
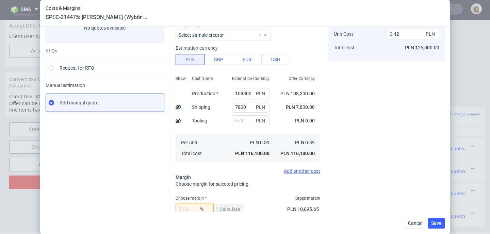
type input "0"
type input "0.39"
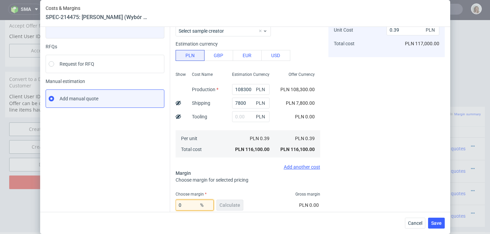
scroll to position [63, 0]
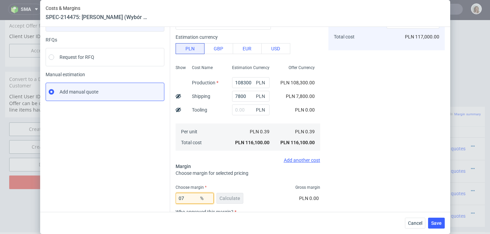
type input "7"
type input "0.42"
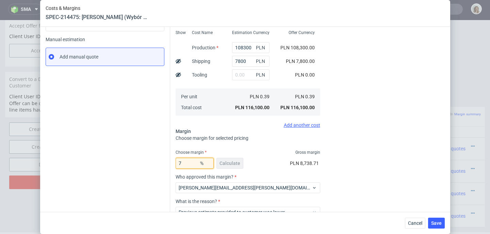
scroll to position [151, 0]
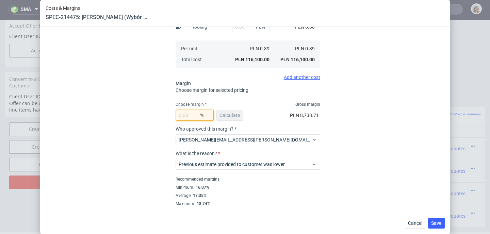
type input "0"
type input "0.39"
type input "6"
type input "0.42"
type input "0"
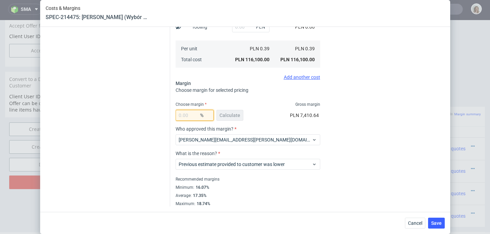
type input "0.39"
type input "5"
type input "0.41"
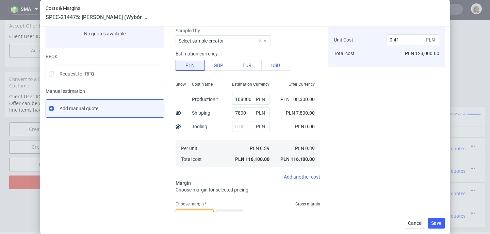
scroll to position [29, 0]
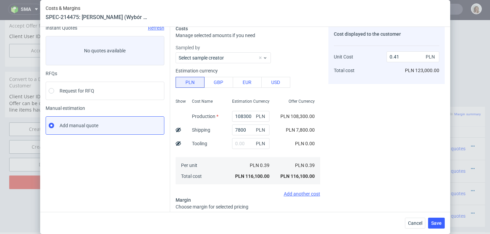
type input "5"
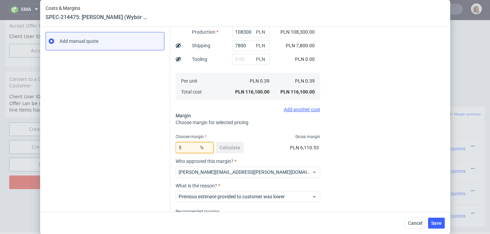
scroll to position [142, 0]
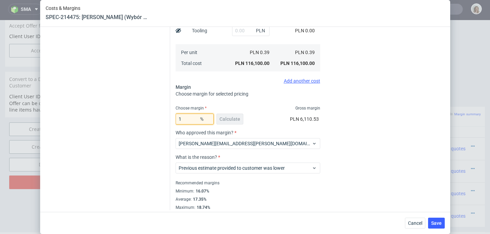
type input "15"
type input "0.46"
type input "15"
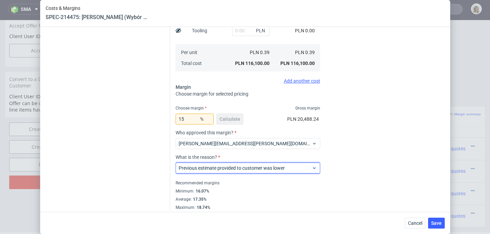
click at [276, 167] on span "Previous estimate provided to customer was lower" at bounding box center [245, 168] width 133 height 7
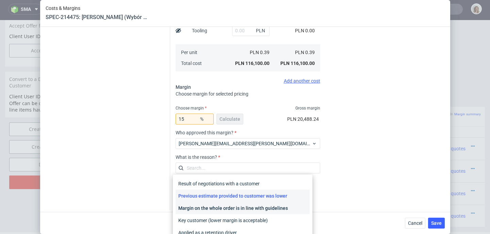
click at [277, 205] on div "Margin on the whole order is in line with guidelines" at bounding box center [243, 208] width 134 height 12
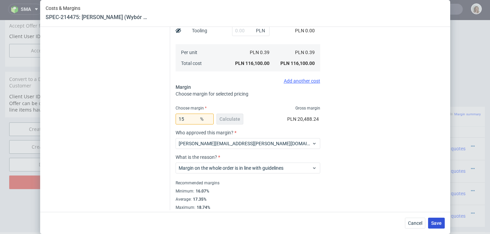
click at [440, 225] on span "Save" at bounding box center [436, 223] width 11 height 5
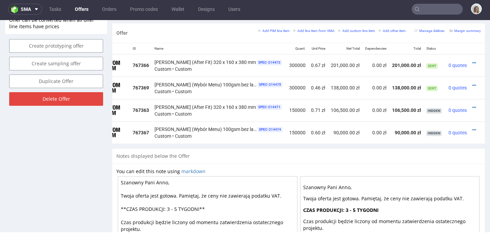
scroll to position [0, 36]
click at [471, 61] on icon at bounding box center [473, 63] width 4 height 5
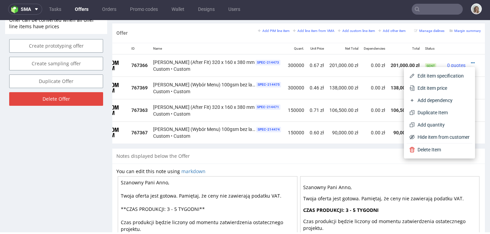
click at [454, 90] on span "Edit item price" at bounding box center [442, 88] width 55 height 7
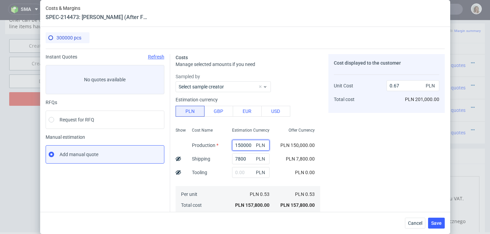
drag, startPoint x: 234, startPoint y: 145, endPoint x: 228, endPoint y: 145, distance: 6.8
click at [232, 145] on input "150000" at bounding box center [250, 145] width 37 height 11
paste input "38 636"
type input "138 636"
type input "0.04"
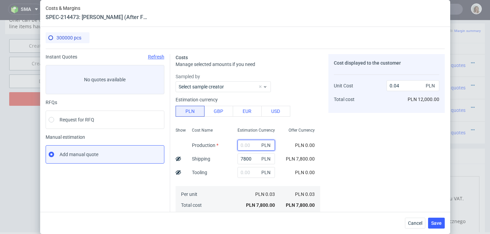
paste input "138 636"
type input "138636"
type input "0.62"
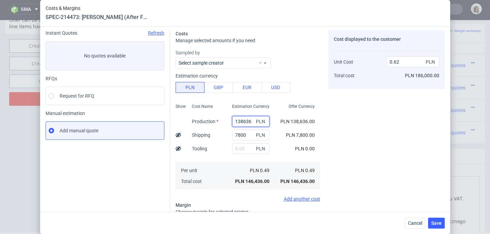
scroll to position [121, 0]
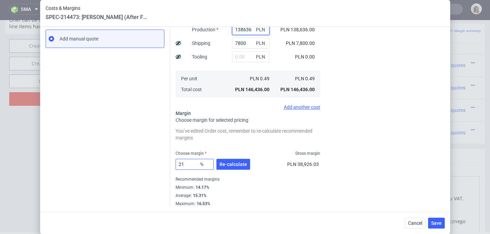
type input "138636"
drag, startPoint x: 183, startPoint y: 158, endPoint x: 172, endPoint y: 158, distance: 11.2
click at [172, 158] on div "Costs Manage selected amounts if you need Sampled by Select sample creator Esti…" at bounding box center [307, 70] width 275 height 274
type input "1"
type input "0.5"
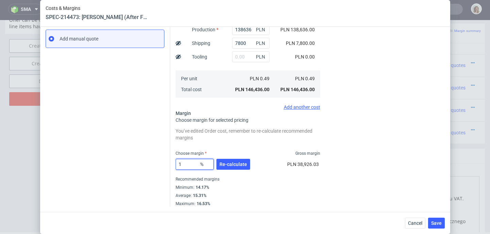
type input "15"
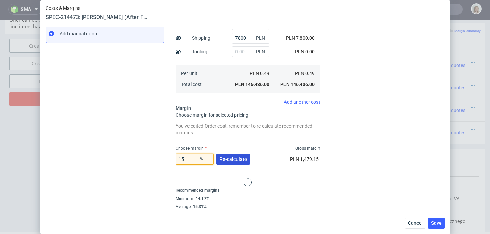
type input "0.58"
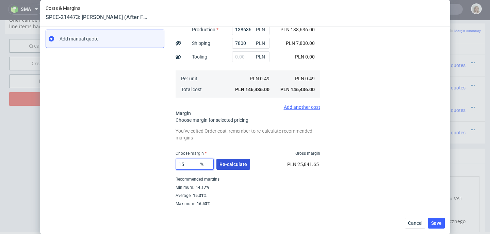
type input "15"
click at [225, 162] on span "Re-calculate" at bounding box center [233, 164] width 28 height 5
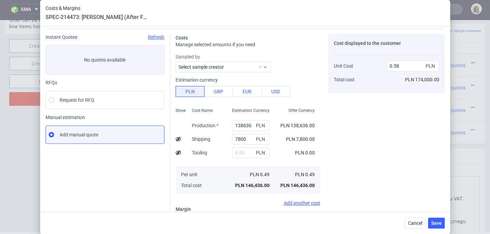
scroll to position [0, 0]
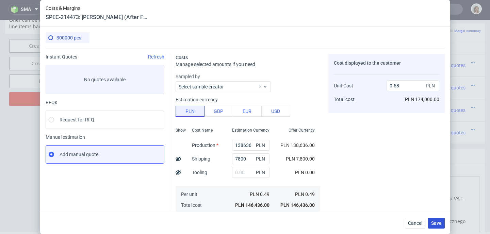
click at [434, 221] on span "Save" at bounding box center [436, 223] width 11 height 5
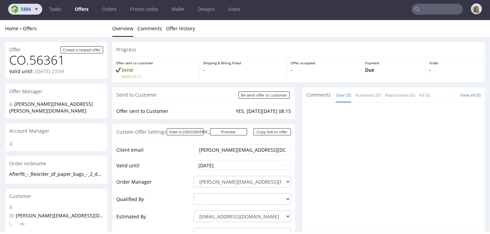
drag, startPoint x: 26, startPoint y: 5, endPoint x: 32, endPoint y: 14, distance: 10.3
click at [26, 5] on button "sma" at bounding box center [25, 9] width 34 height 11
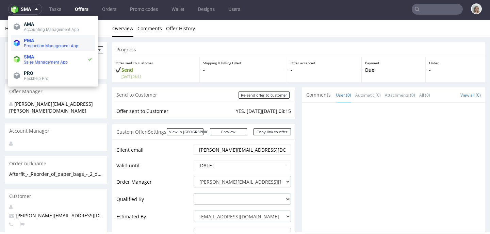
click at [36, 38] on span "PMA" at bounding box center [58, 40] width 69 height 5
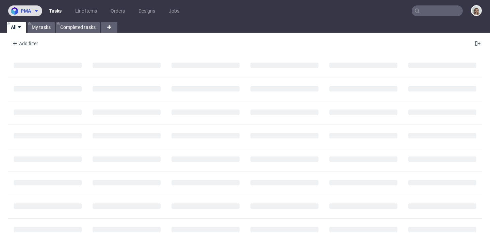
click at [24, 6] on button "pma" at bounding box center [25, 10] width 34 height 11
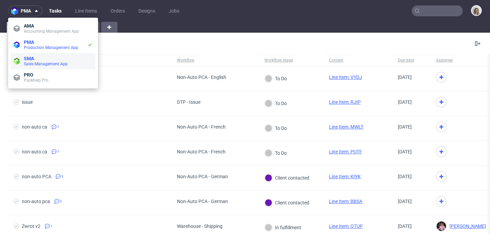
click at [32, 62] on span "Sales Management App" at bounding box center [46, 64] width 44 height 5
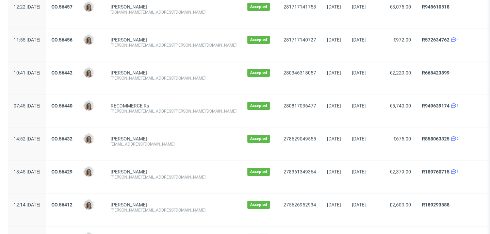
scroll to position [803, 0]
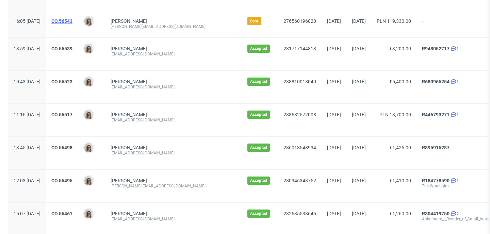
click at [72, 21] on link "CO.56543" at bounding box center [61, 20] width 21 height 5
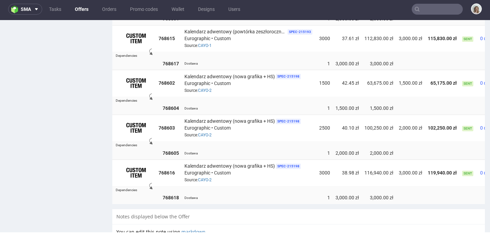
scroll to position [0, 42]
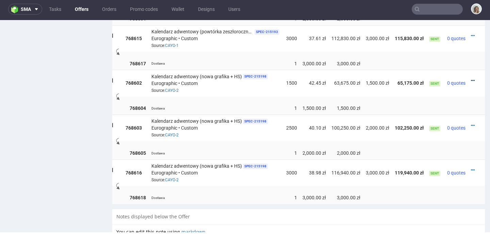
click at [471, 79] on icon at bounding box center [473, 80] width 4 height 5
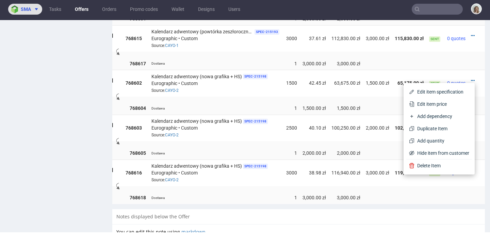
click at [32, 8] on span at bounding box center [35, 8] width 8 height 5
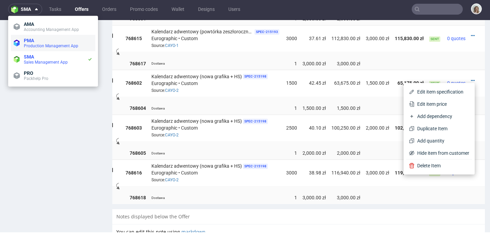
click at [39, 40] on span "PMA" at bounding box center [58, 40] width 69 height 5
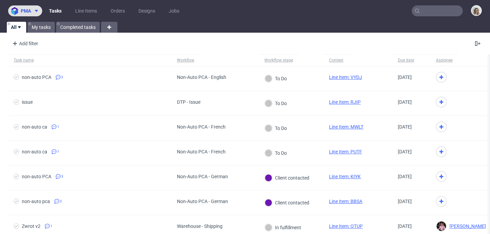
click at [32, 11] on span at bounding box center [35, 10] width 8 height 5
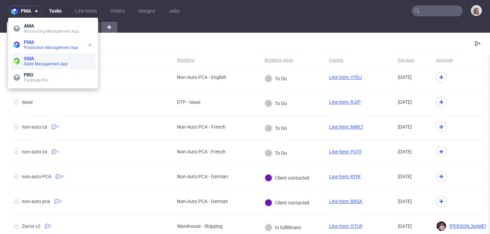
click at [38, 55] on li "SMA Sales Management App" at bounding box center [53, 61] width 84 height 16
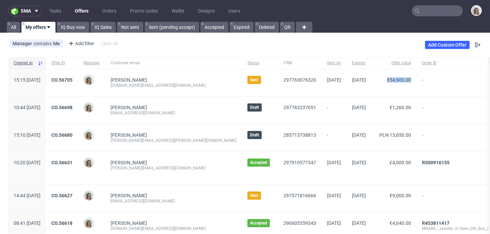
drag, startPoint x: 368, startPoint y: 79, endPoint x: 393, endPoint y: 81, distance: 24.9
click at [393, 81] on div "€54,900.00" at bounding box center [393, 82] width 45 height 27
copy span "€54,900.00"
click at [72, 83] on span "CO.56705" at bounding box center [61, 82] width 21 height 11
click at [72, 81] on link "CO.56705" at bounding box center [61, 79] width 21 height 5
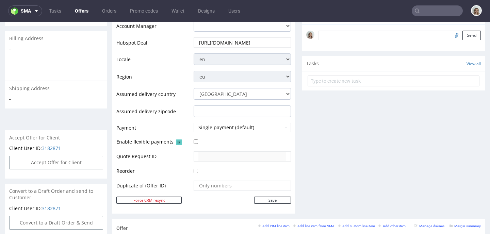
scroll to position [345, 0]
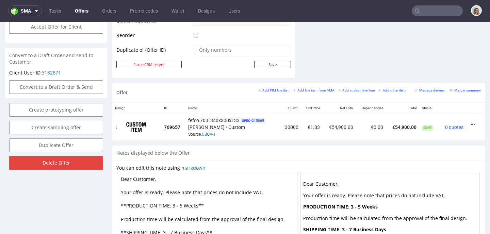
click at [471, 126] on icon at bounding box center [473, 124] width 4 height 5
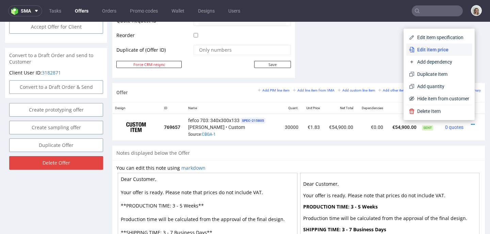
click at [426, 48] on span "Edit item price" at bounding box center [441, 49] width 55 height 7
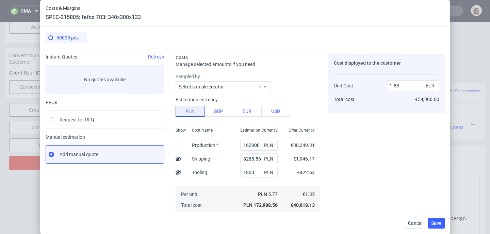
scroll to position [97, 0]
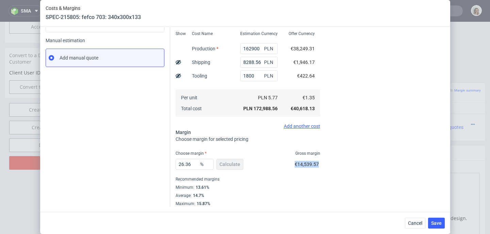
drag, startPoint x: 284, startPoint y: 163, endPoint x: 314, endPoint y: 164, distance: 30.6
click at [315, 163] on div "Costs Manage selected amounts if you need Sampled by Select sample creator Esti…" at bounding box center [248, 81] width 145 height 249
copy span "€14,539.57"
click at [466, 82] on div "Costs & Margins SPEC-215805: fefco 703: 340x300x133 30000 pcs Instant Quotes Re…" at bounding box center [245, 117] width 490 height 234
click at [415, 221] on span "Cancel" at bounding box center [415, 223] width 14 height 5
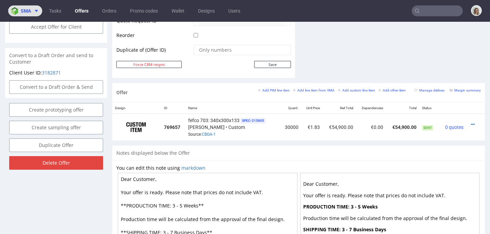
click at [34, 10] on icon at bounding box center [36, 10] width 5 height 5
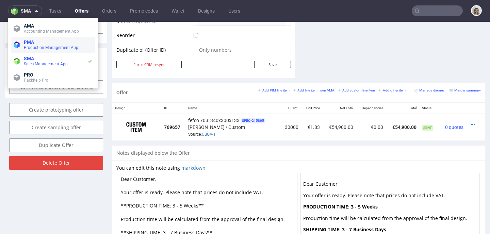
click at [38, 42] on span "PMA" at bounding box center [58, 41] width 69 height 5
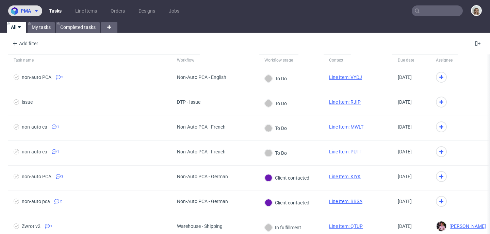
click at [27, 10] on span "pma" at bounding box center [26, 11] width 10 height 5
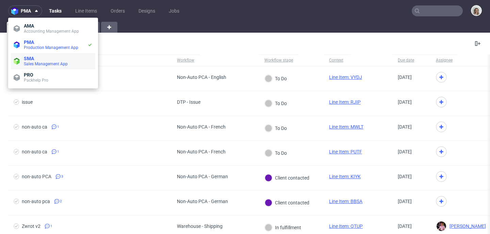
click at [36, 63] on span "Sales Management App" at bounding box center [46, 64] width 44 height 5
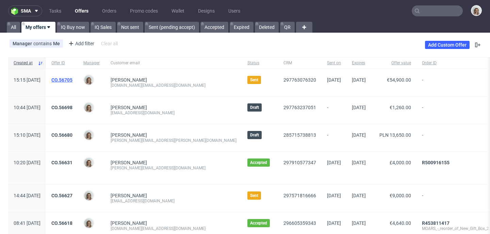
click at [72, 78] on link "CO.56705" at bounding box center [61, 79] width 21 height 5
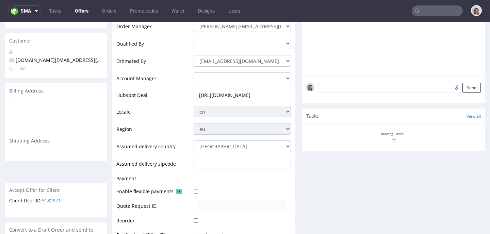
scroll to position [273, 0]
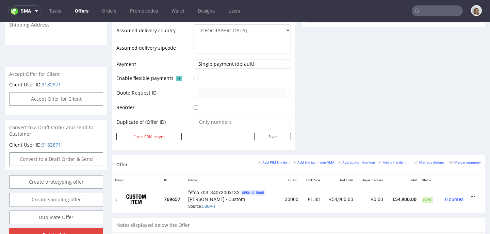
click at [471, 197] on icon at bounding box center [473, 196] width 4 height 5
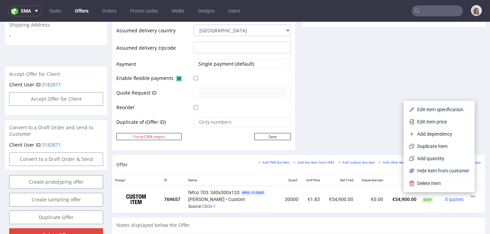
scroll to position [0, 0]
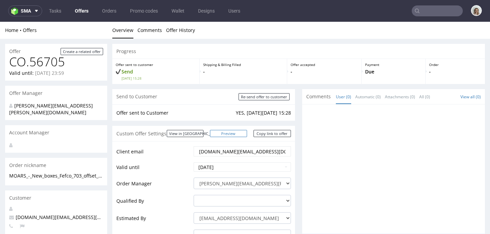
click at [236, 132] on link "Preview" at bounding box center [228, 133] width 37 height 7
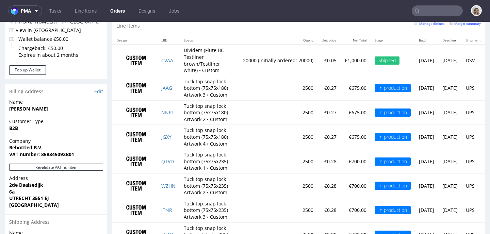
scroll to position [439, 0]
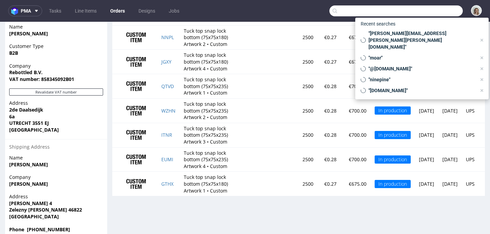
click at [436, 7] on input "text" at bounding box center [395, 10] width 133 height 11
paste input "[PERSON_NAME][EMAIL_ADDRESS][DOMAIN_NAME]"
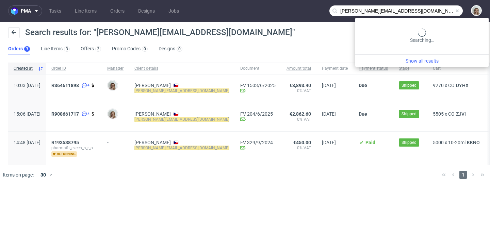
drag, startPoint x: 434, startPoint y: 9, endPoint x: 420, endPoint y: 10, distance: 14.3
click at [434, 9] on input "[PERSON_NAME][EMAIL_ADDRESS][DOMAIN_NAME]" at bounding box center [395, 10] width 133 height 11
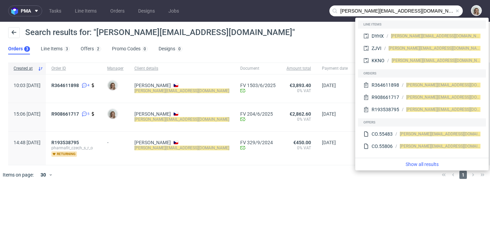
drag, startPoint x: 352, startPoint y: 10, endPoint x: 335, endPoint y: 11, distance: 17.7
click at [335, 11] on div "[PERSON_NAME][EMAIL_ADDRESS][DOMAIN_NAME]" at bounding box center [395, 10] width 133 height 11
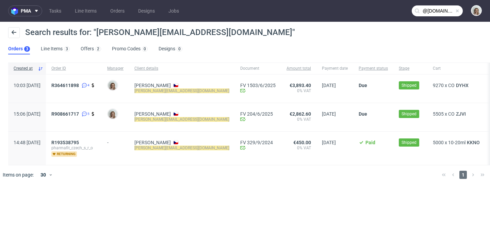
type input "@[DOMAIN_NAME]"
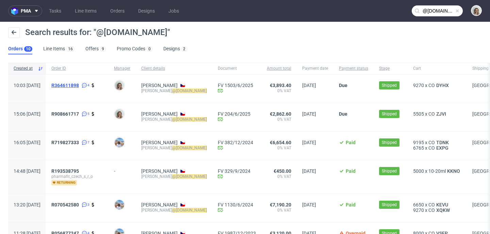
click at [79, 85] on span "R364611898" at bounding box center [65, 85] width 28 height 5
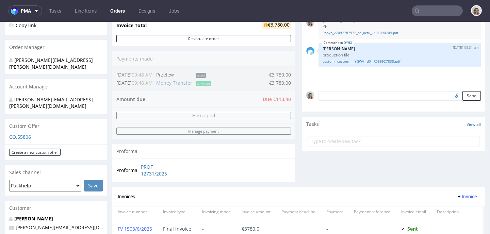
scroll to position [232, 0]
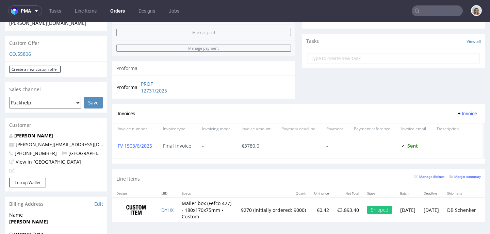
type input "@[DOMAIN_NAME]"
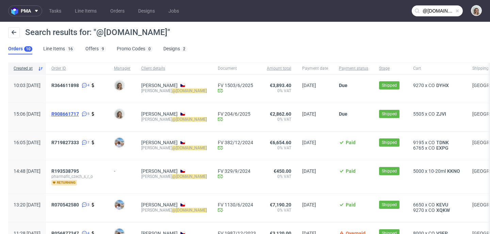
click at [73, 112] on span "R908661717" at bounding box center [65, 113] width 28 height 5
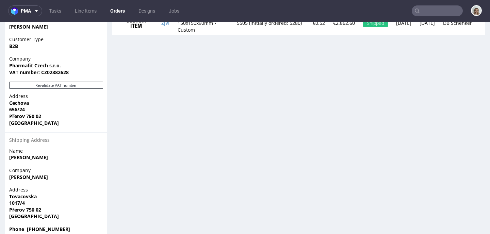
scroll to position [282, 0]
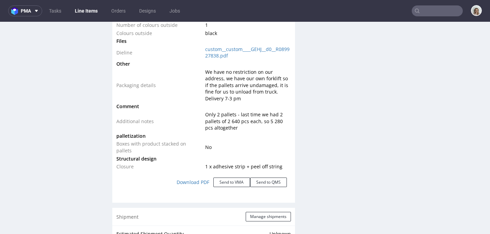
scroll to position [793, 0]
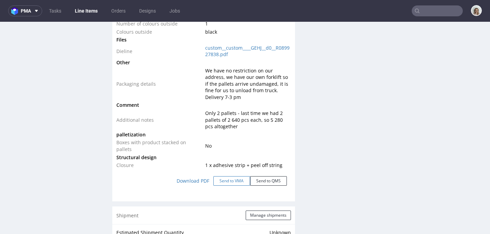
click at [226, 181] on button "Send to VMA" at bounding box center [231, 181] width 37 height 10
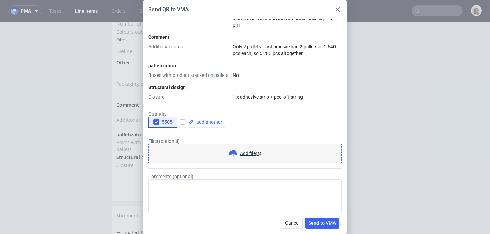
scroll to position [325, 0]
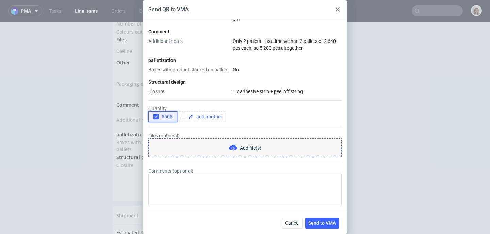
click at [155, 117] on use "button" at bounding box center [155, 117] width 3 height 2
click at [205, 117] on span at bounding box center [208, 116] width 29 height 5
checkbox input "true"
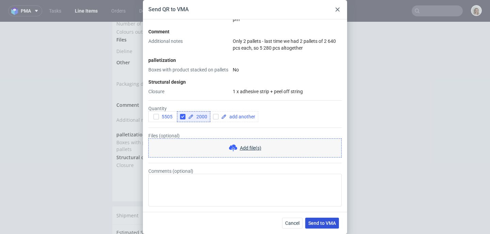
click at [325, 226] on button "Send to VMA" at bounding box center [322, 223] width 34 height 11
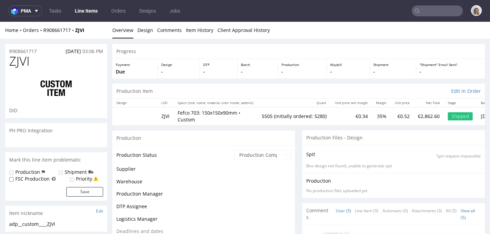
scroll to position [16, 0]
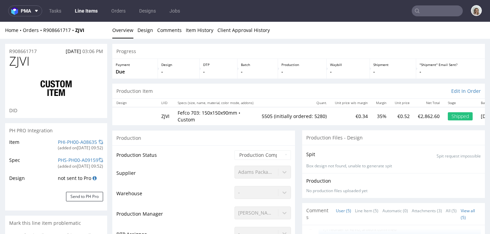
select select "in_progress"
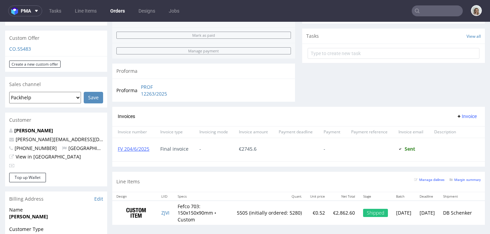
scroll to position [242, 0]
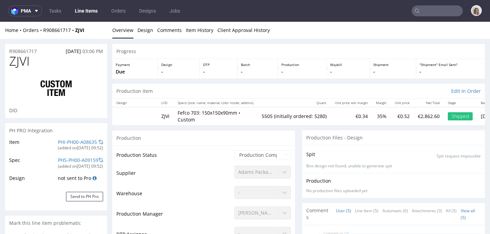
scroll to position [16, 0]
select select "in_progress"
type input "5505"
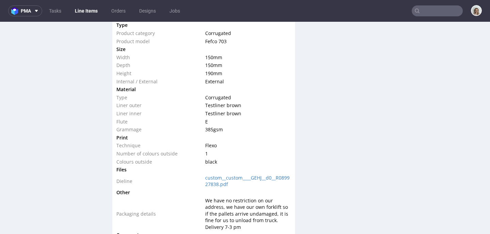
scroll to position [897, 0]
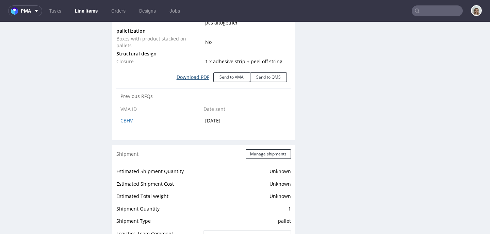
click at [194, 77] on link "Download PDF" at bounding box center [192, 77] width 41 height 15
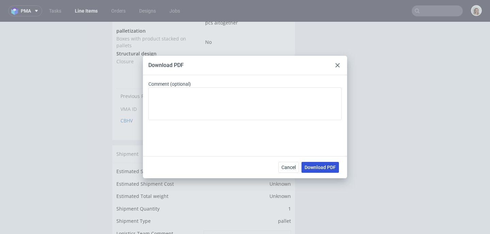
click at [315, 166] on span "Download PDF" at bounding box center [319, 167] width 31 height 5
drag, startPoint x: 337, startPoint y: 64, endPoint x: 353, endPoint y: 54, distance: 19.4
click at [337, 64] on icon at bounding box center [337, 65] width 4 height 4
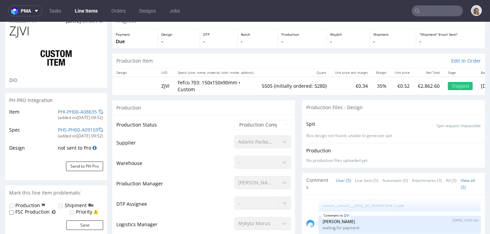
scroll to position [40, 0]
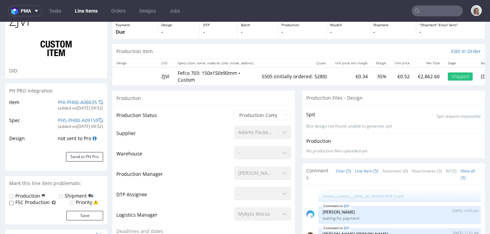
click at [365, 172] on link "Line Item (5)" at bounding box center [366, 171] width 23 height 15
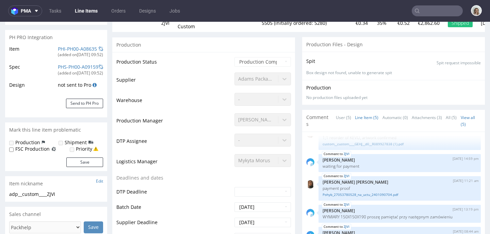
scroll to position [16, 0]
click at [367, 143] on link "custom__custom____GEHJ__d0__R089927838 (1).pdf" at bounding box center [400, 142] width 154 height 5
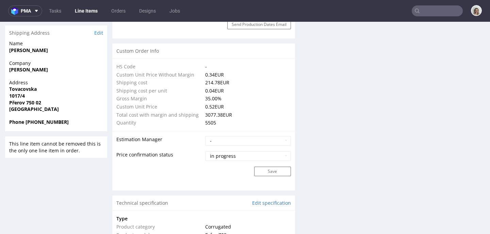
scroll to position [613, 0]
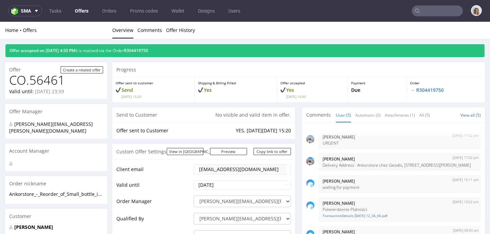
scroll to position [1, 0]
